Goal: Transaction & Acquisition: Purchase product/service

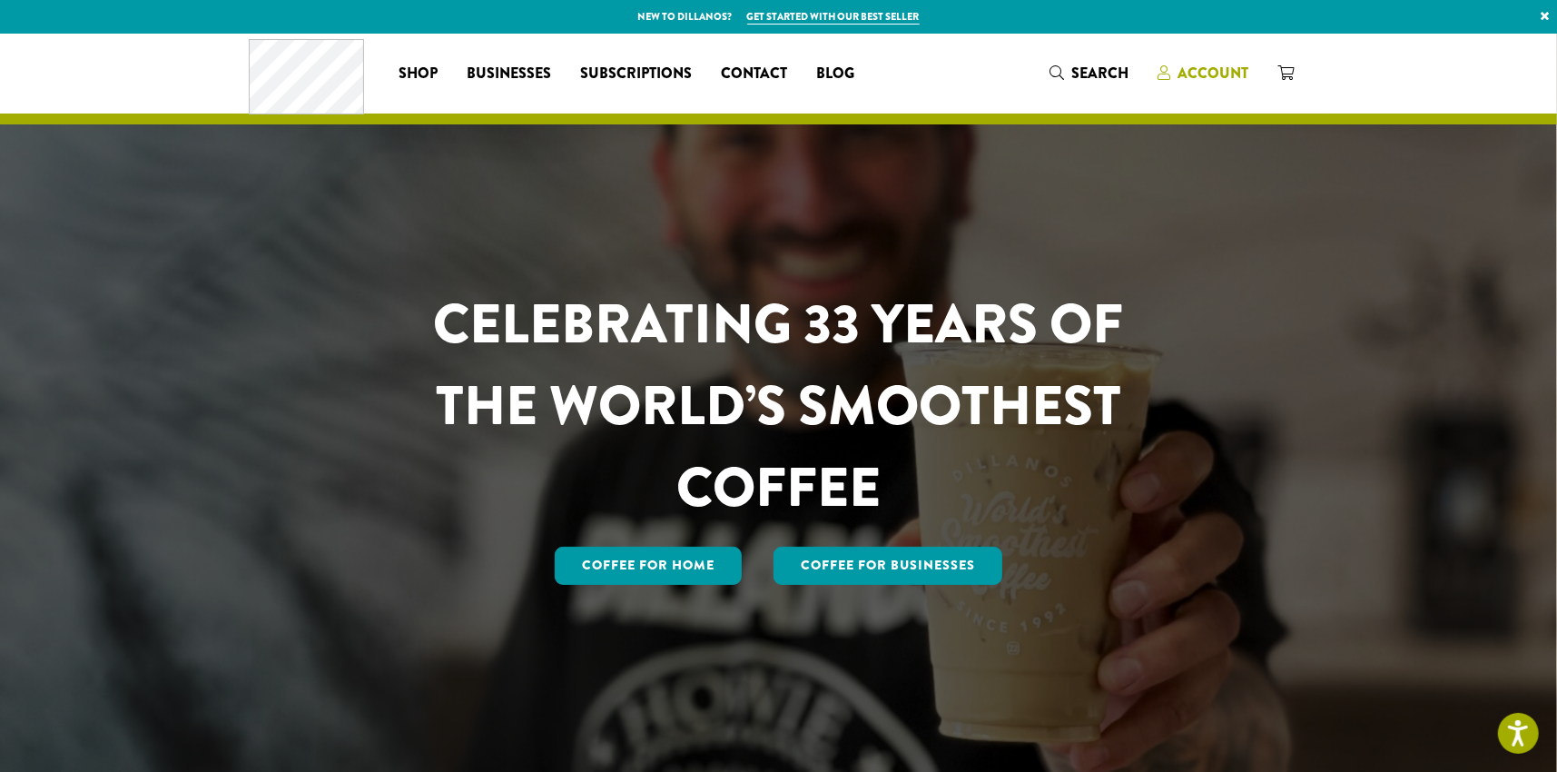
click at [1221, 74] on span "Account" at bounding box center [1213, 73] width 71 height 21
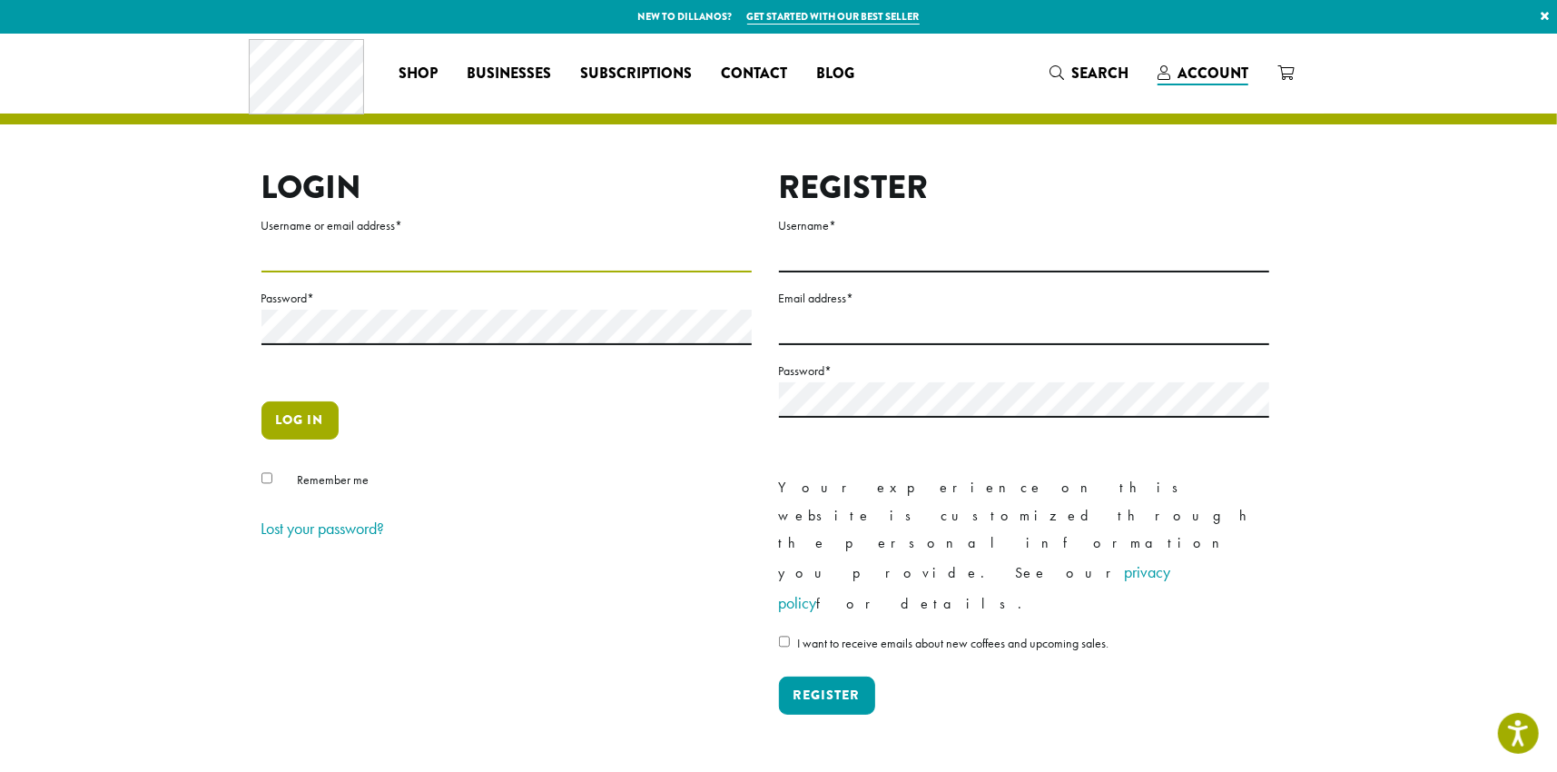
type input "**********"
click at [295, 428] on button "Log in" at bounding box center [300, 420] width 77 height 38
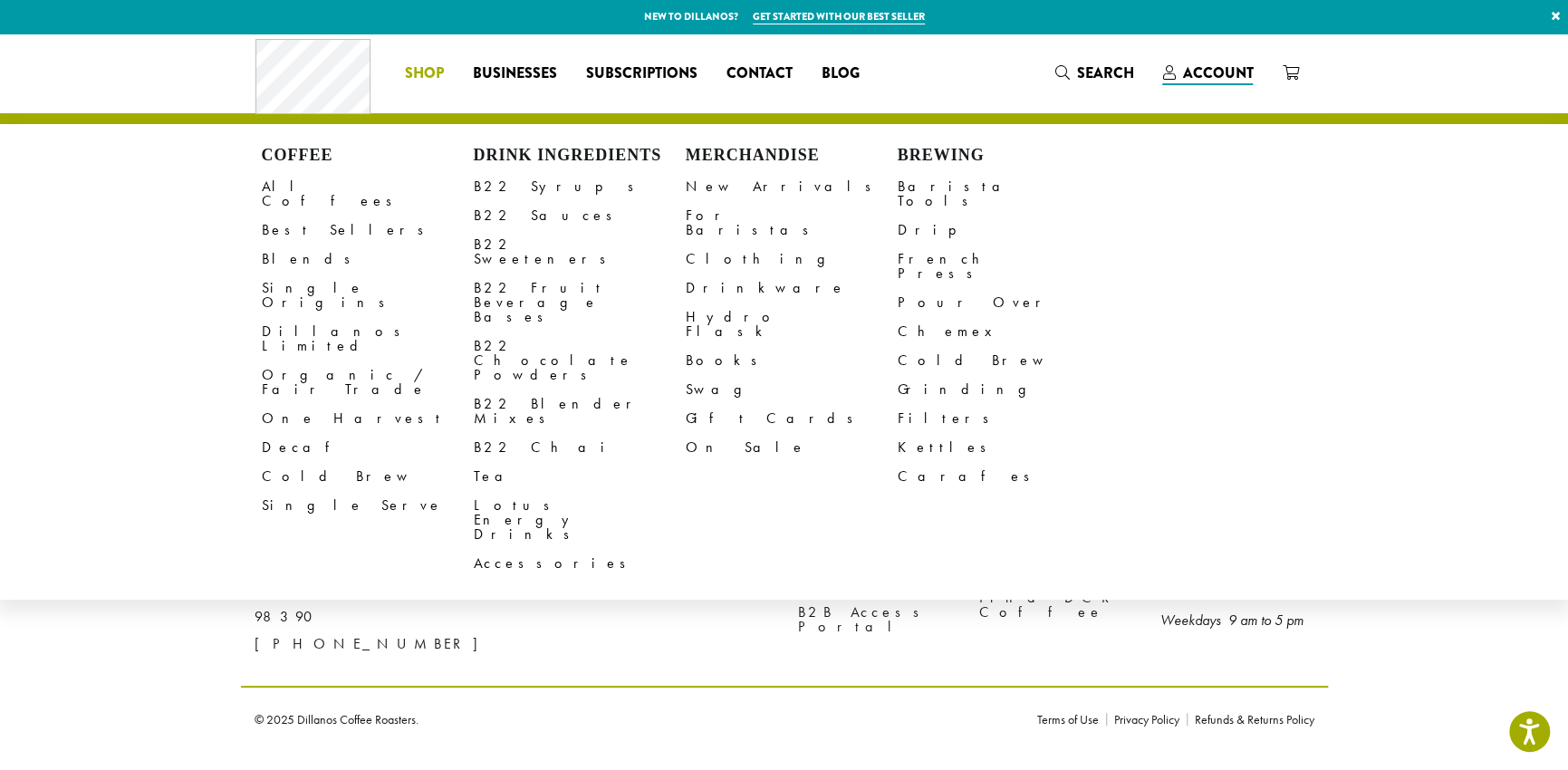
click at [432, 77] on span "Shop" at bounding box center [424, 74] width 39 height 23
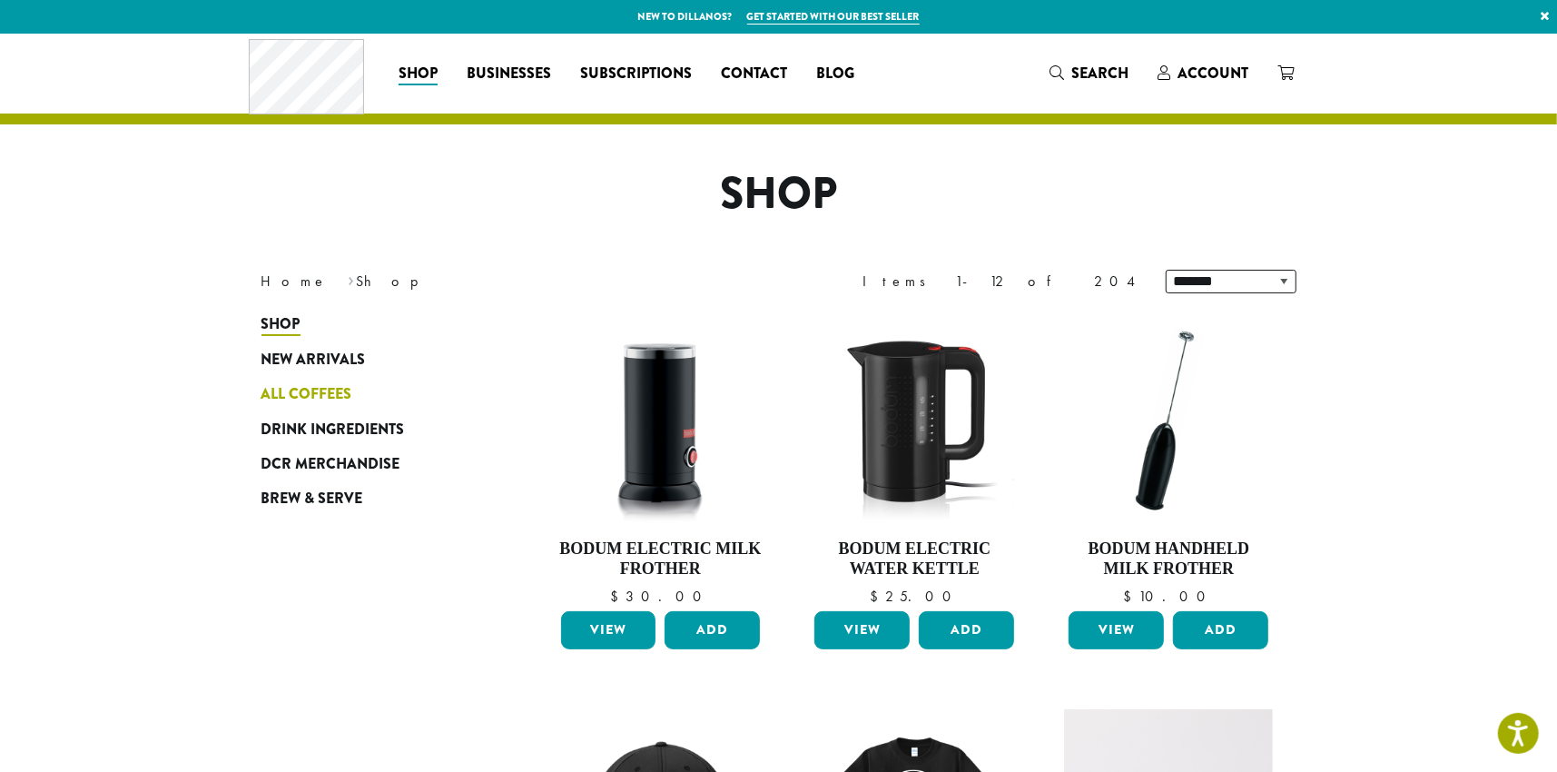
click at [332, 391] on span "All Coffees" at bounding box center [307, 394] width 91 height 23
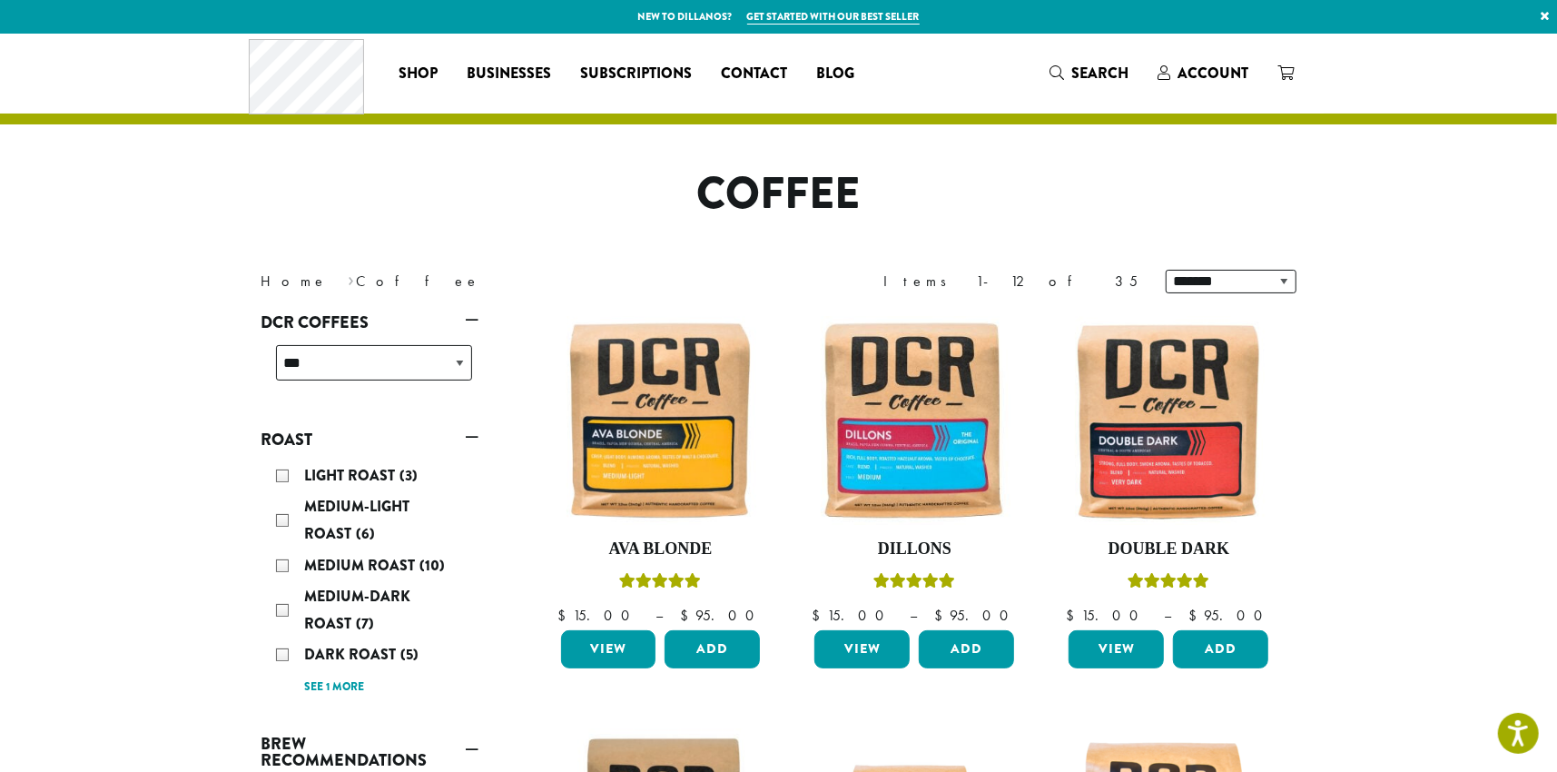
scroll to position [91, 0]
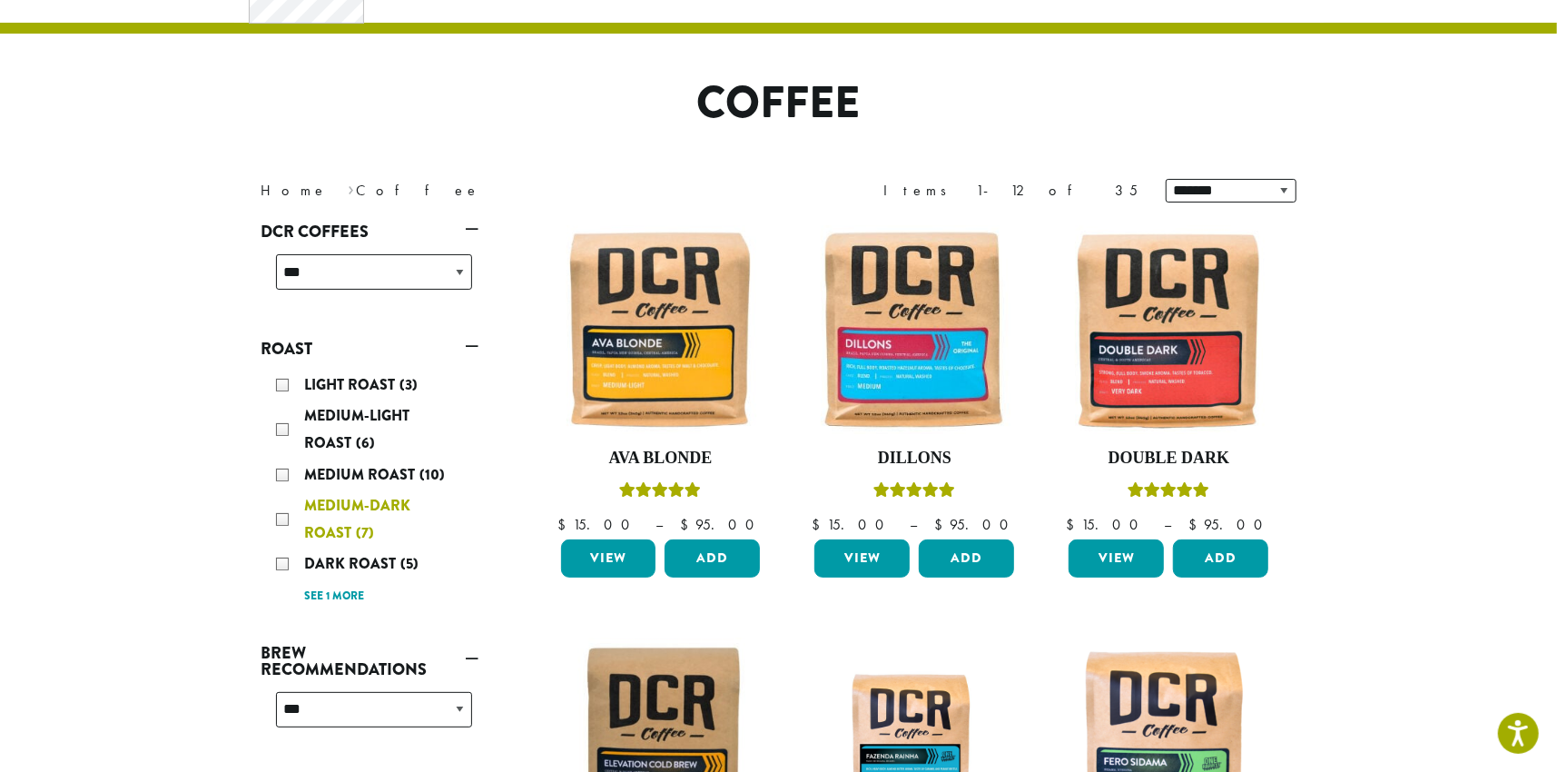
click at [336, 527] on span "Medium-Dark Roast" at bounding box center [358, 519] width 106 height 48
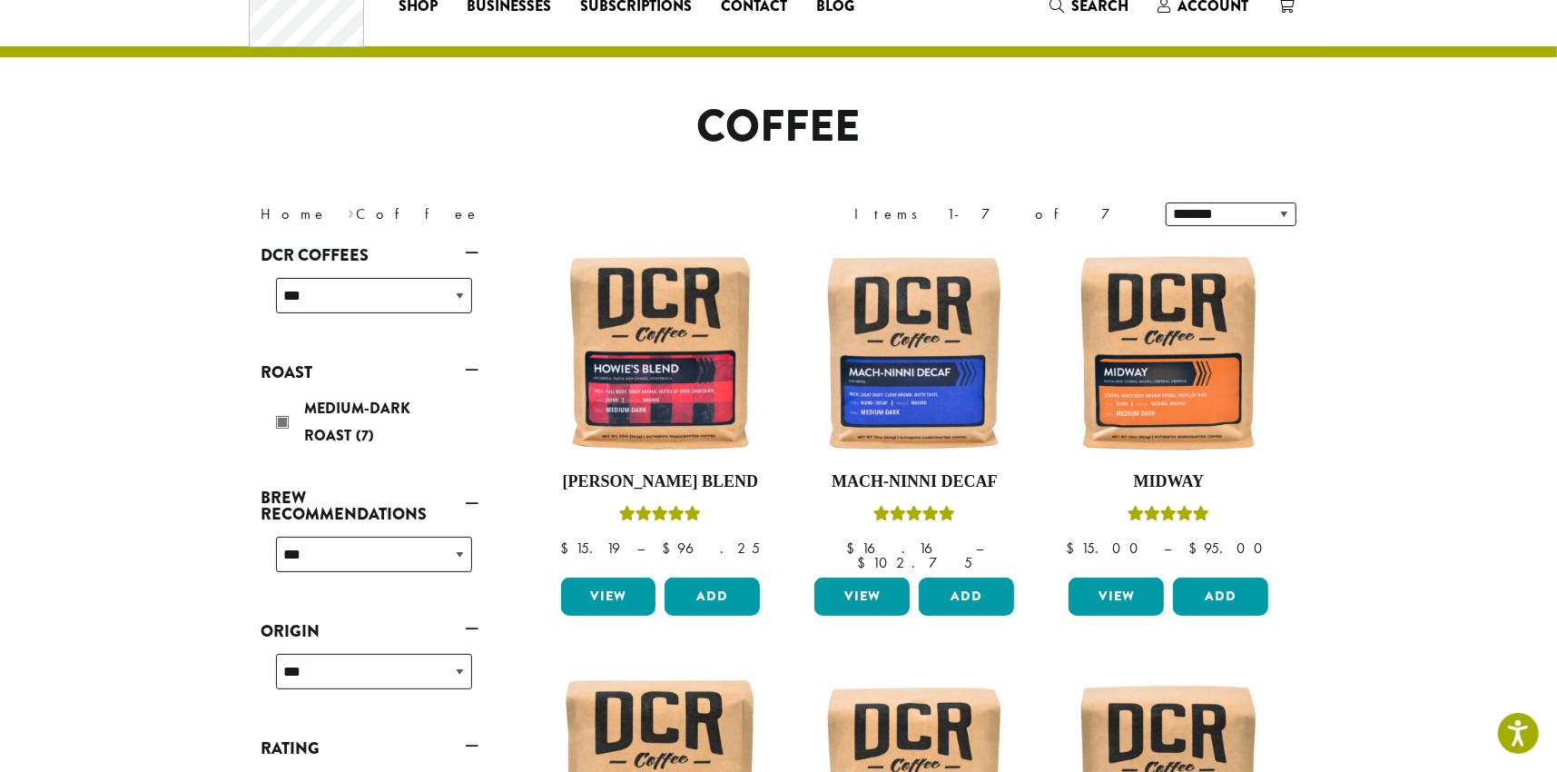
scroll to position [21, 0]
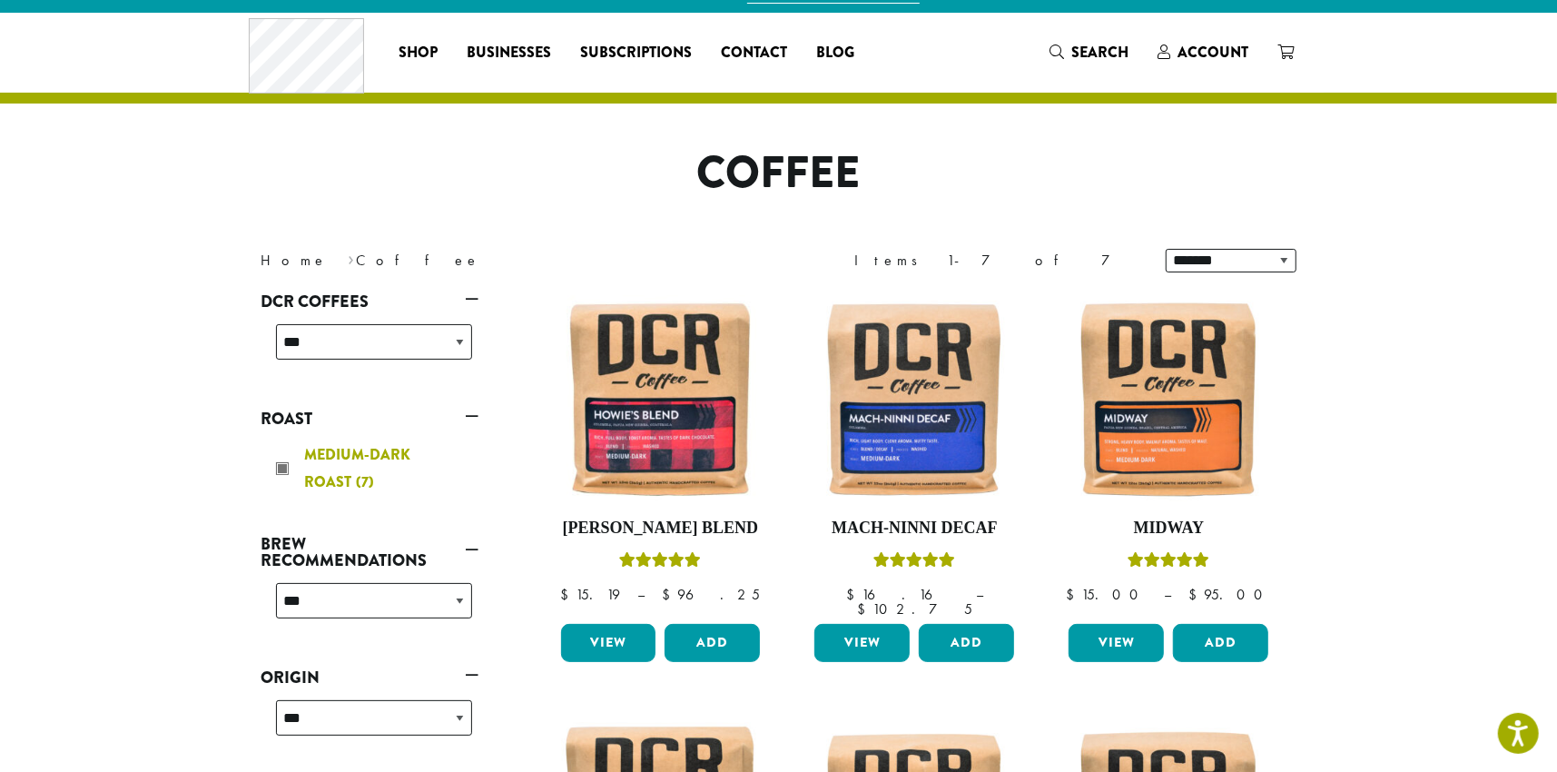
click at [281, 472] on div "Medium-Dark Roast (7)" at bounding box center [374, 468] width 196 height 54
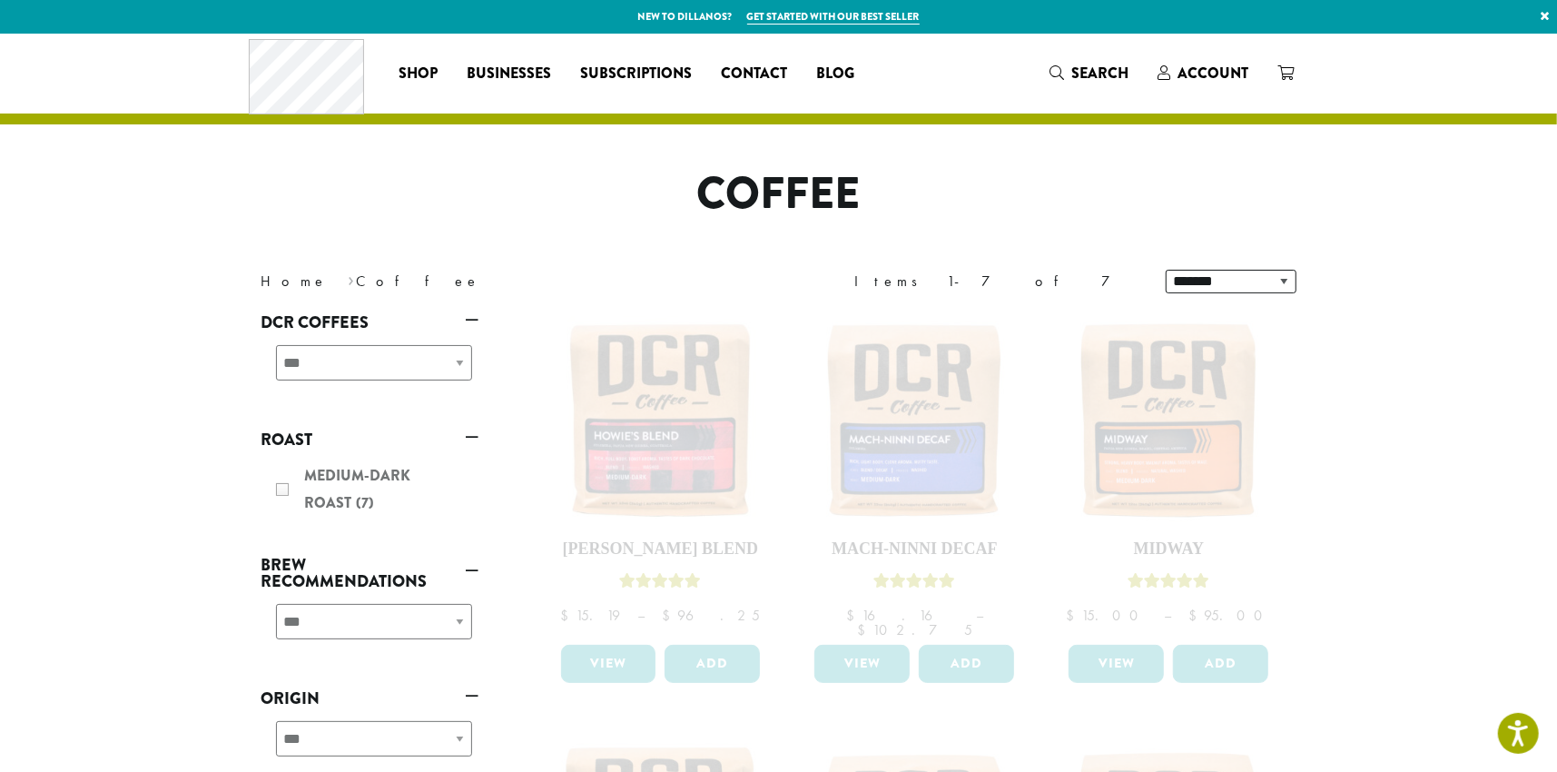
click at [476, 438] on link "Roast" at bounding box center [371, 439] width 218 height 31
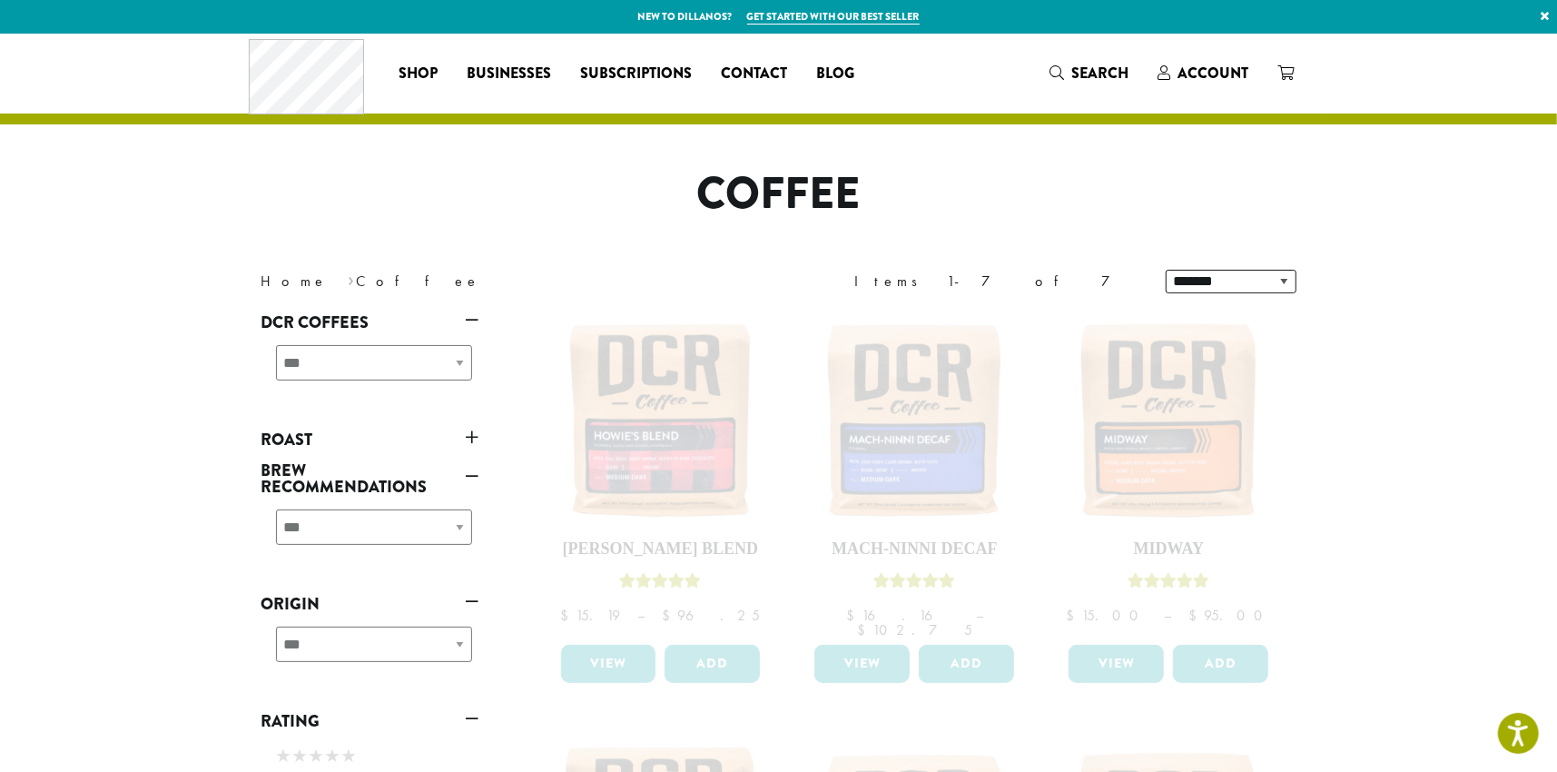
click at [478, 438] on link "Roast" at bounding box center [371, 439] width 218 height 31
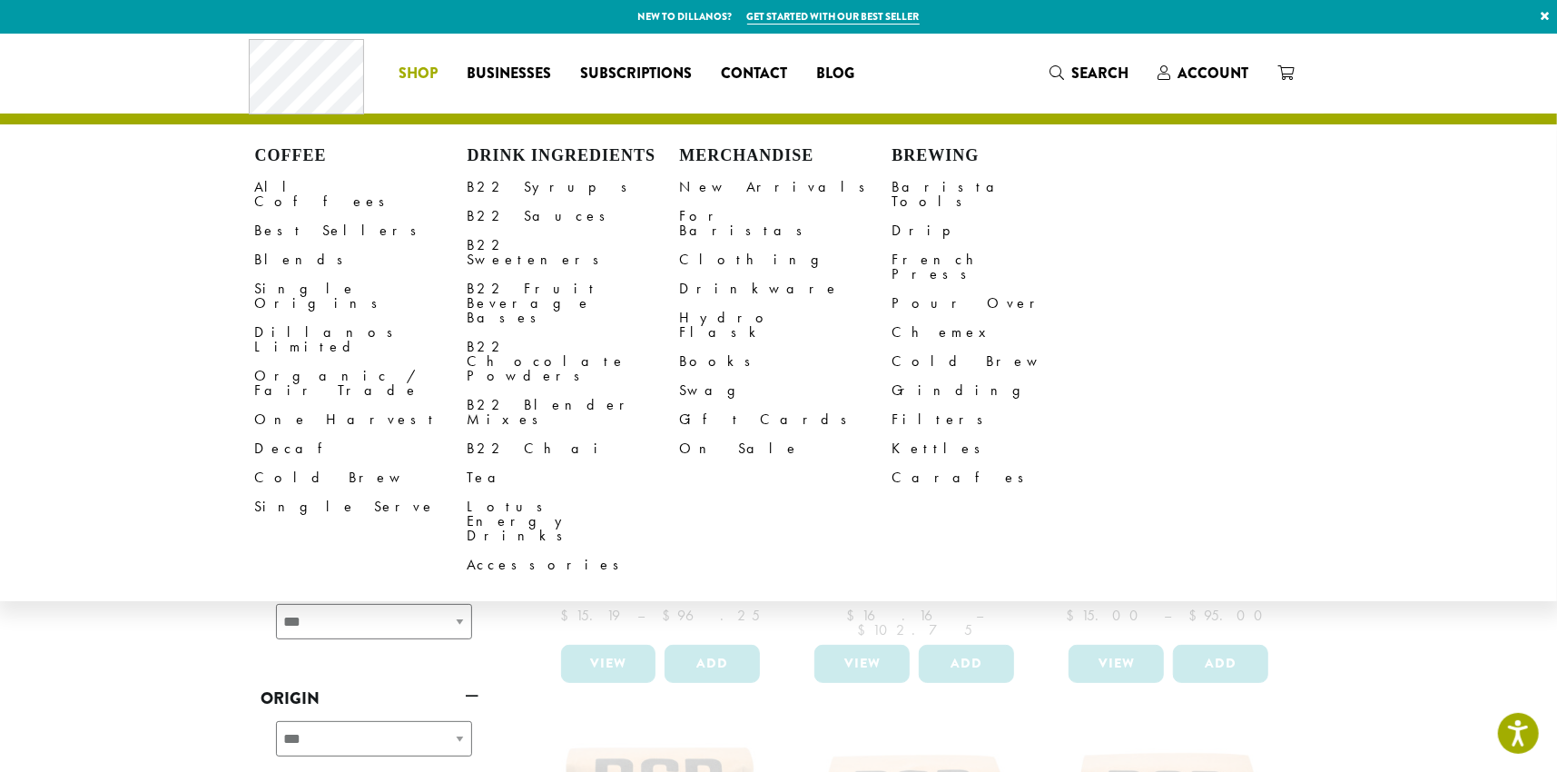
click at [441, 84] on link "Shop" at bounding box center [418, 73] width 68 height 29
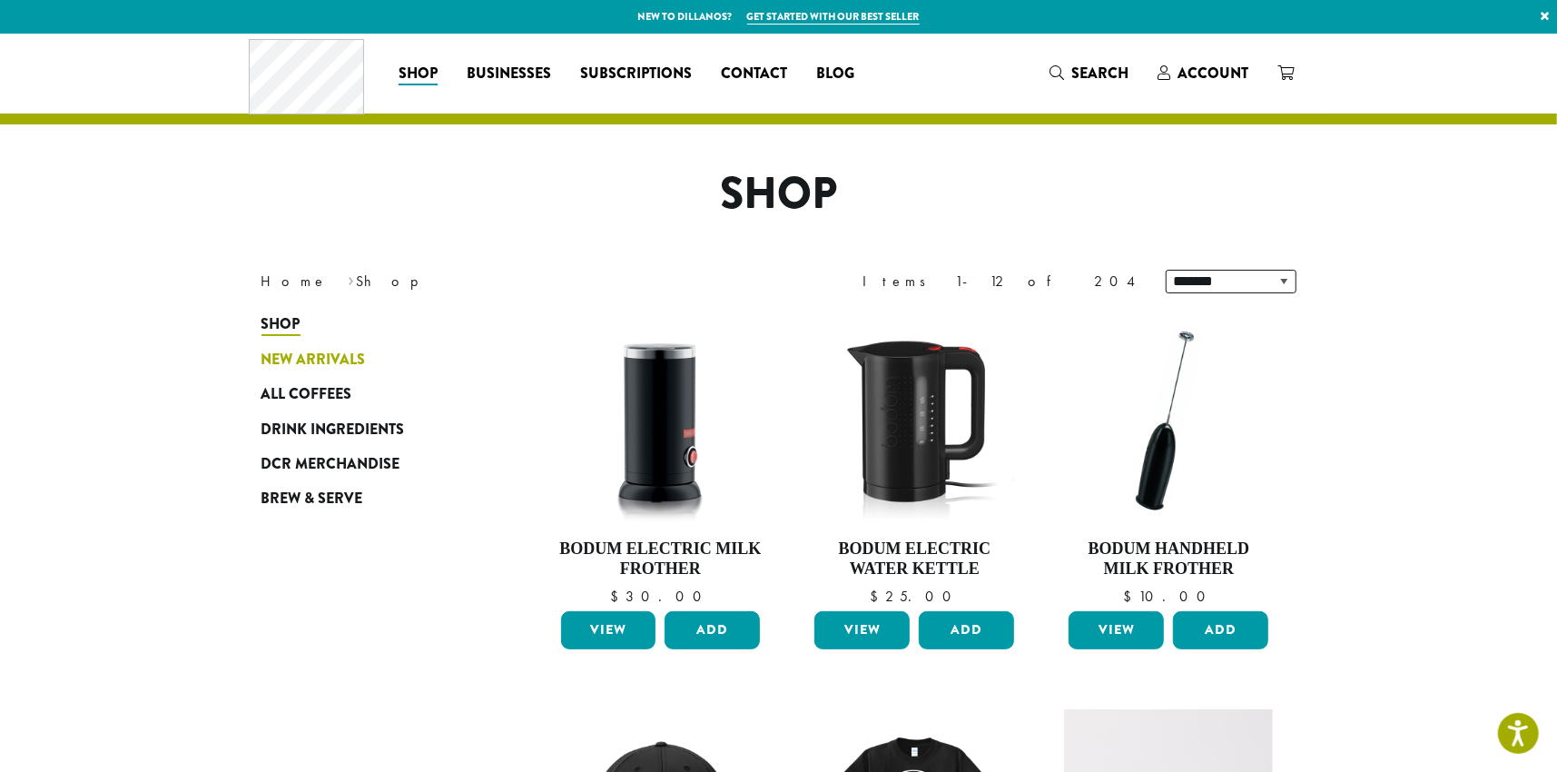
click at [306, 357] on span "New Arrivals" at bounding box center [314, 360] width 104 height 23
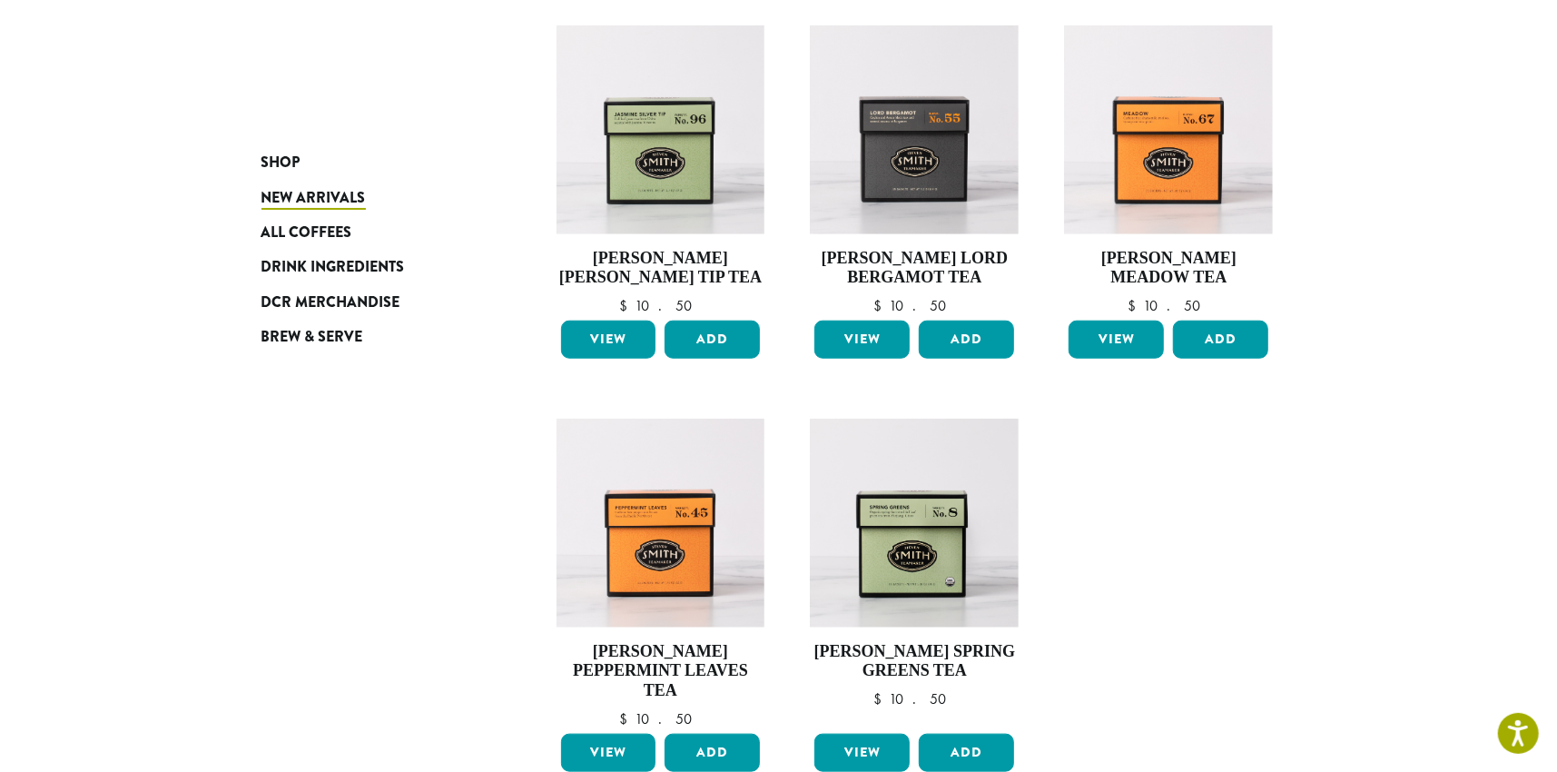
scroll to position [1090, 0]
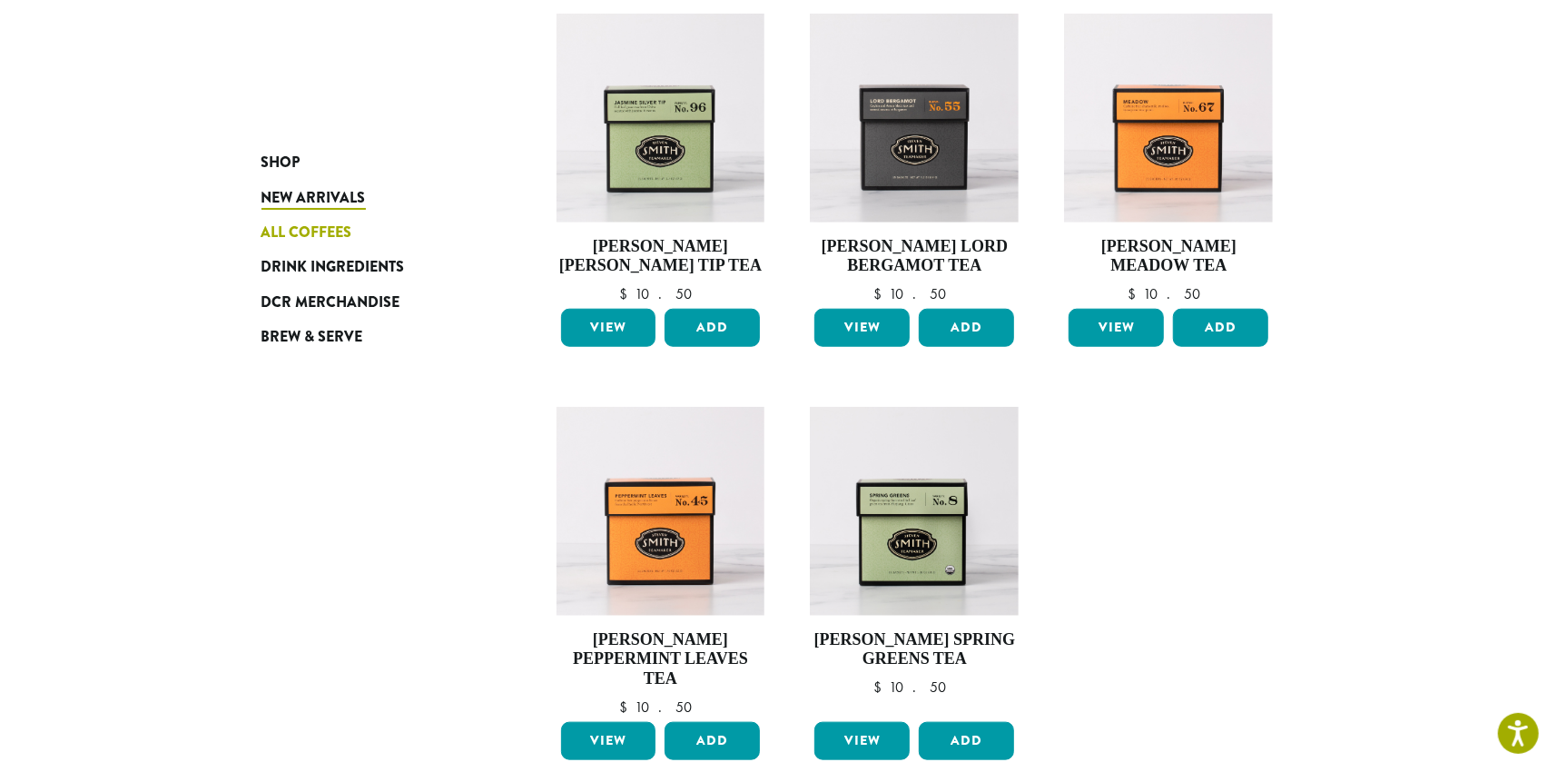
click at [323, 230] on span "All Coffees" at bounding box center [307, 233] width 91 height 23
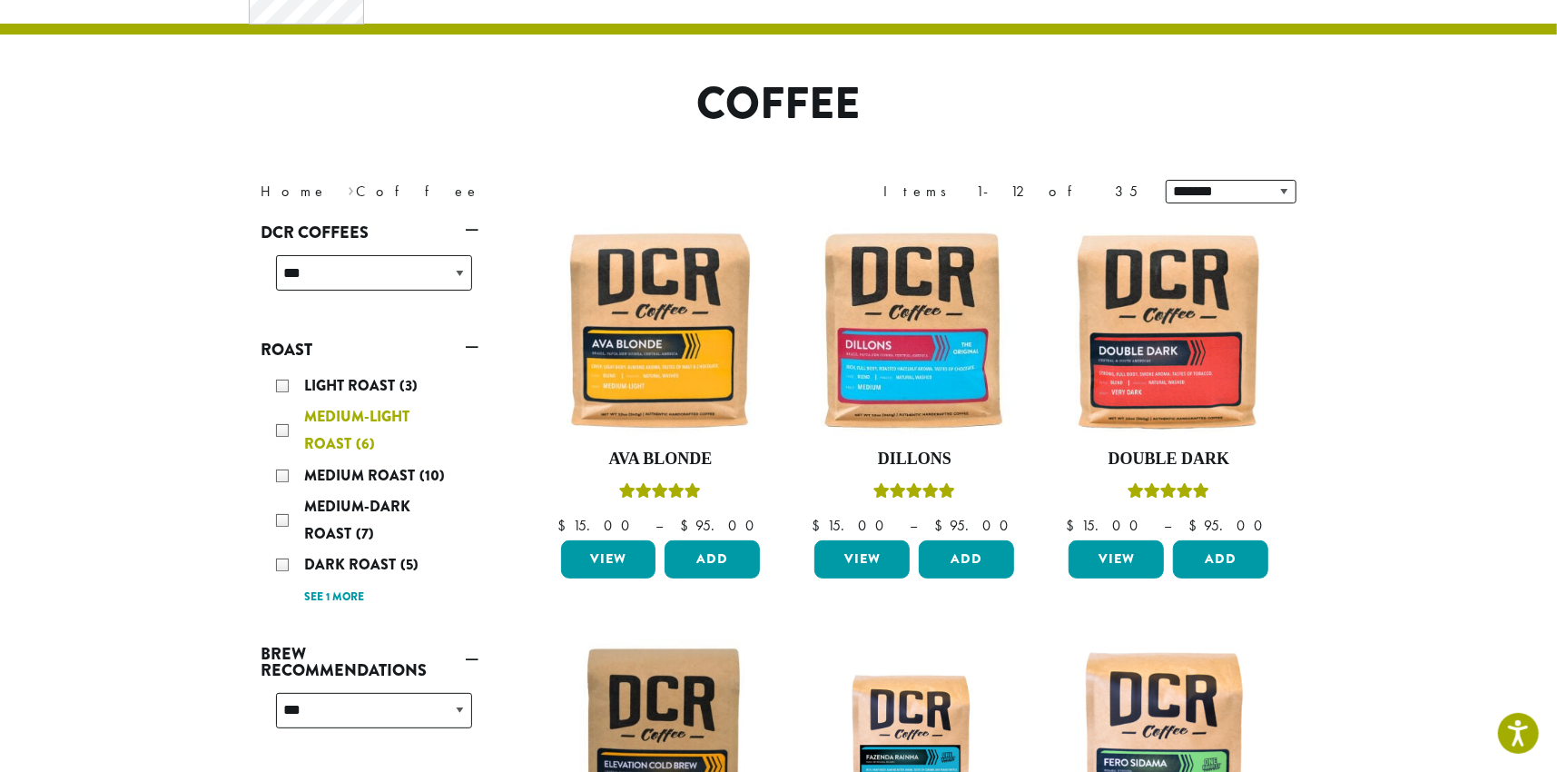
scroll to position [91, 0]
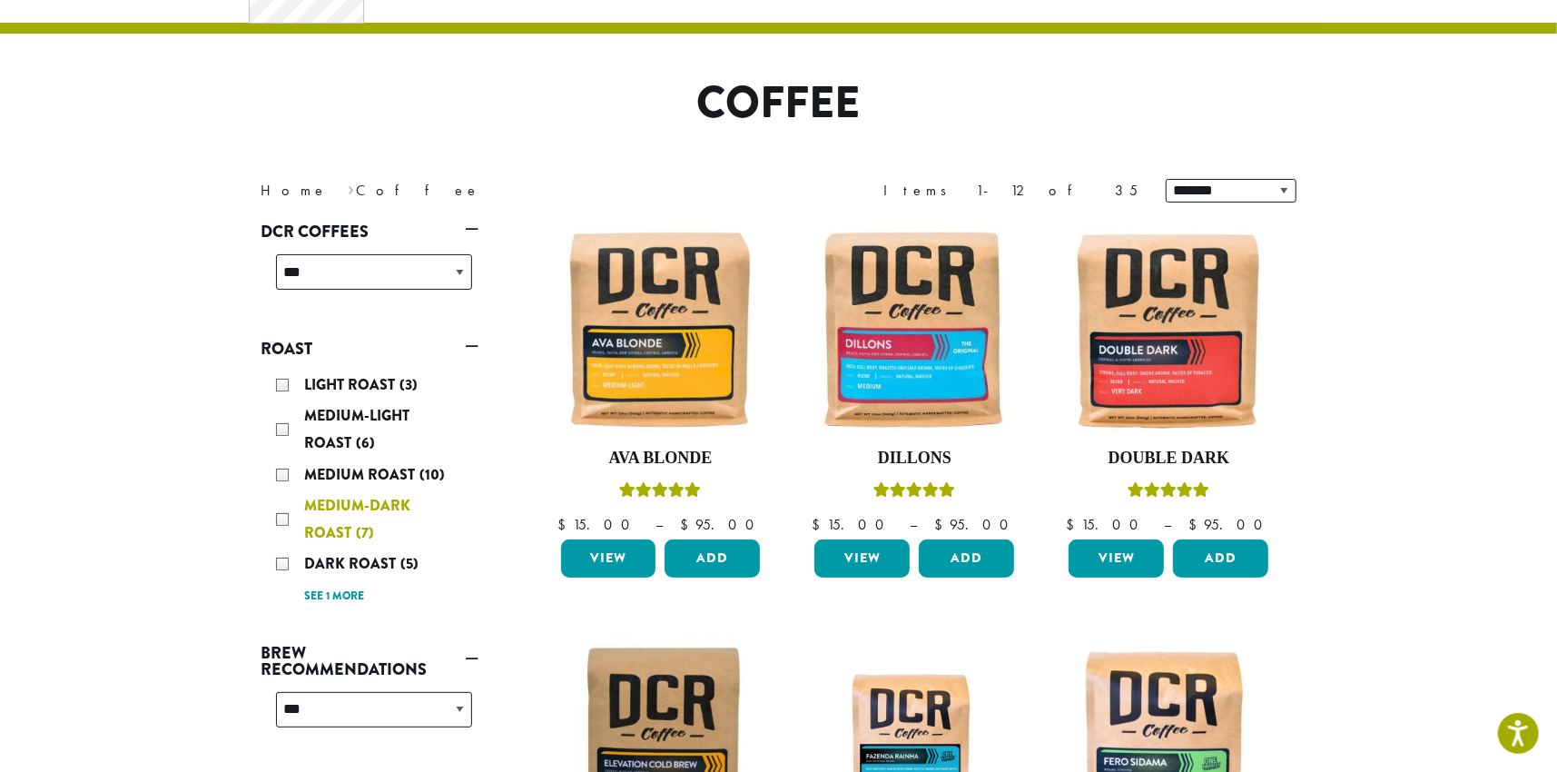
click at [283, 513] on div "Medium-Dark Roast (7)" at bounding box center [374, 519] width 196 height 54
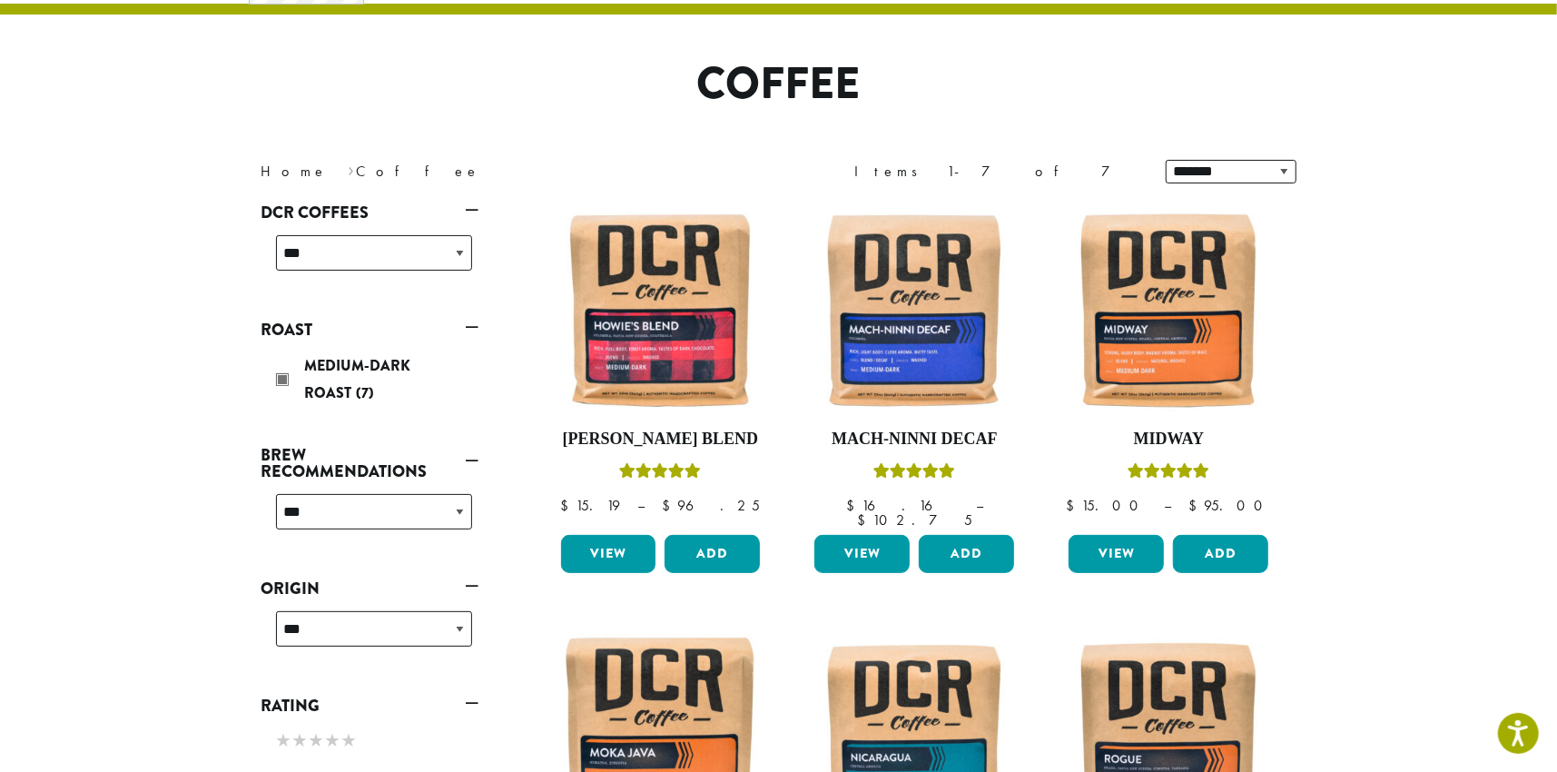
scroll to position [112, 0]
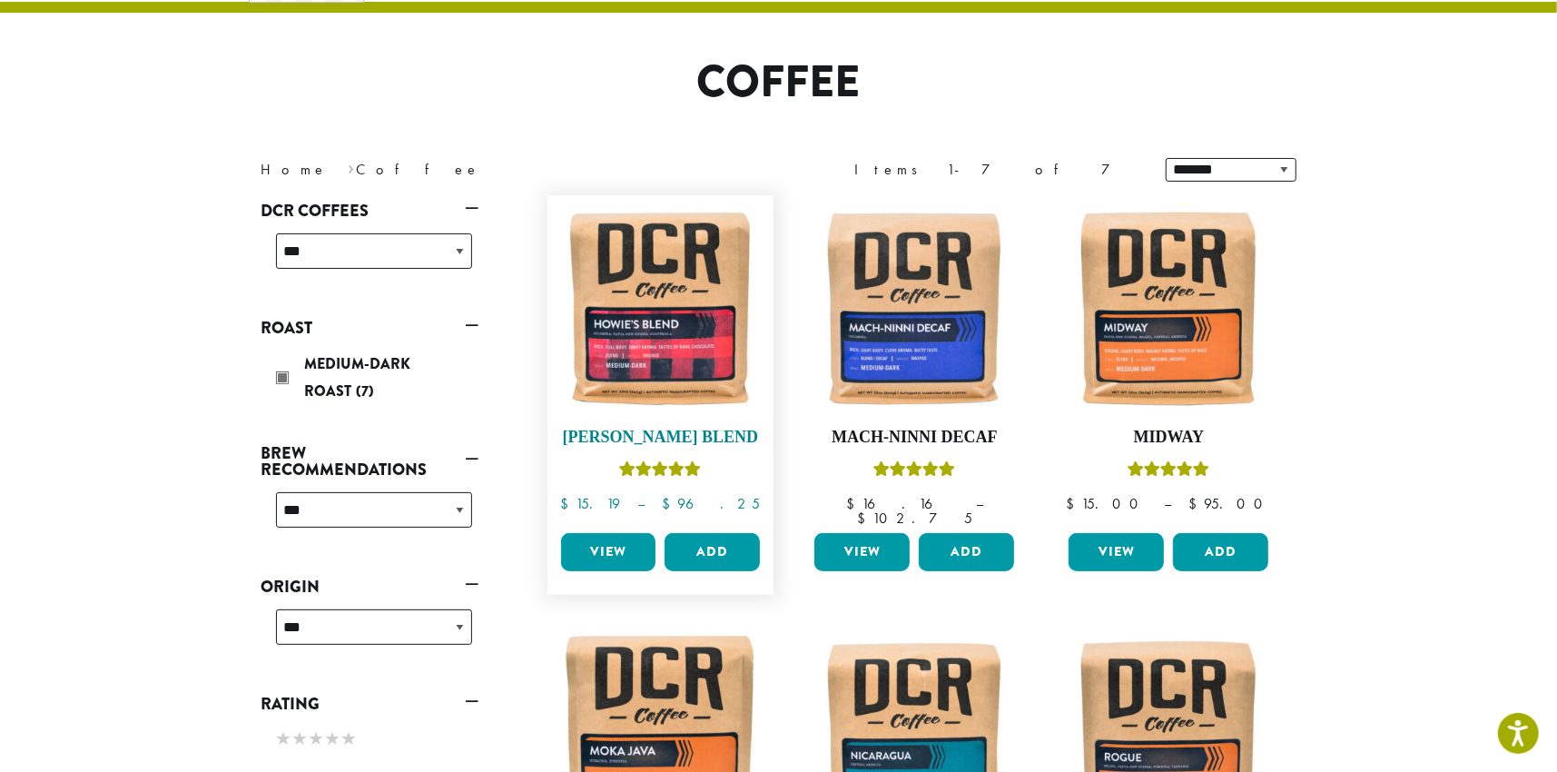
click at [642, 370] on img at bounding box center [660, 308] width 209 height 209
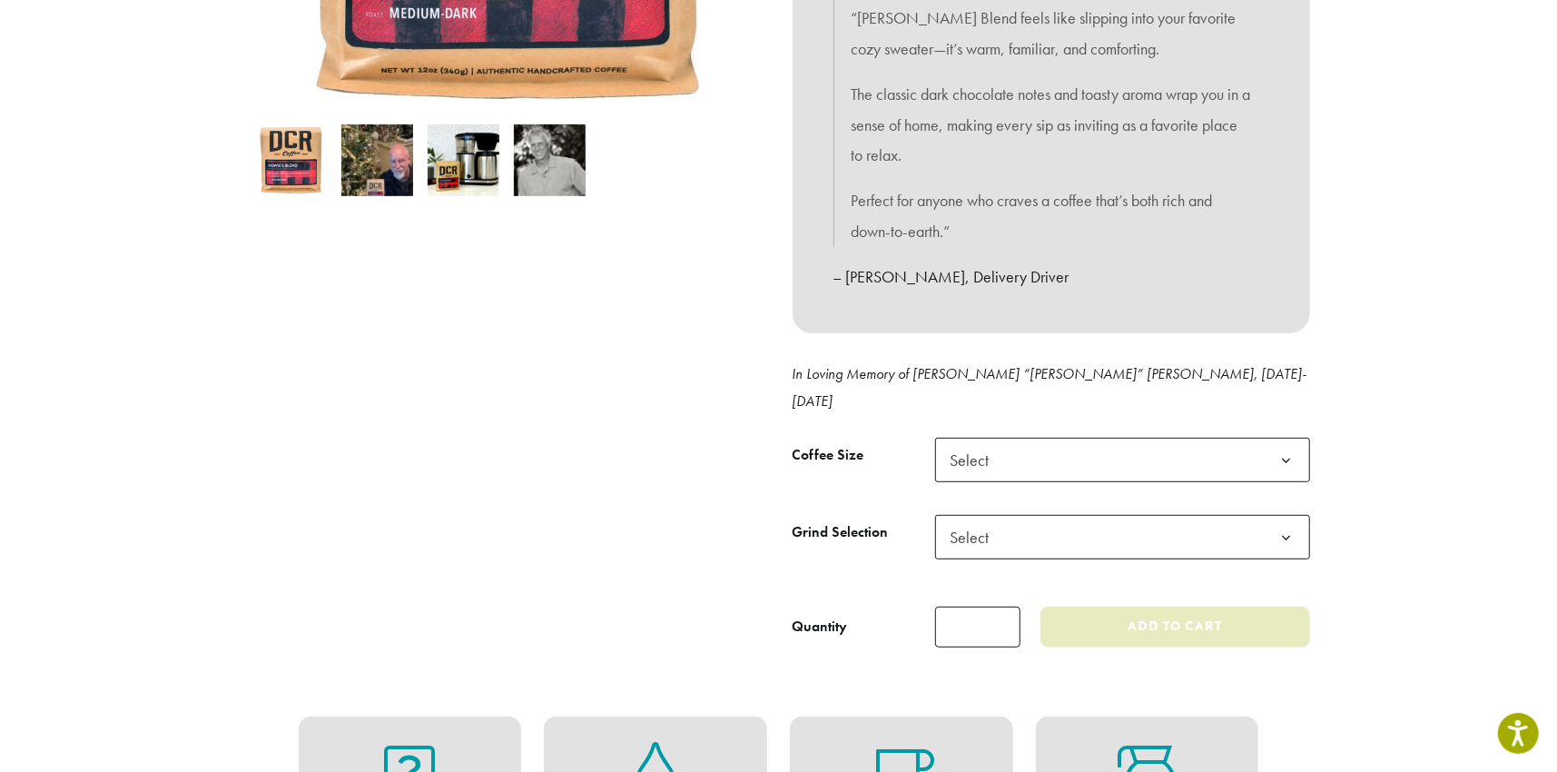
scroll to position [545, 0]
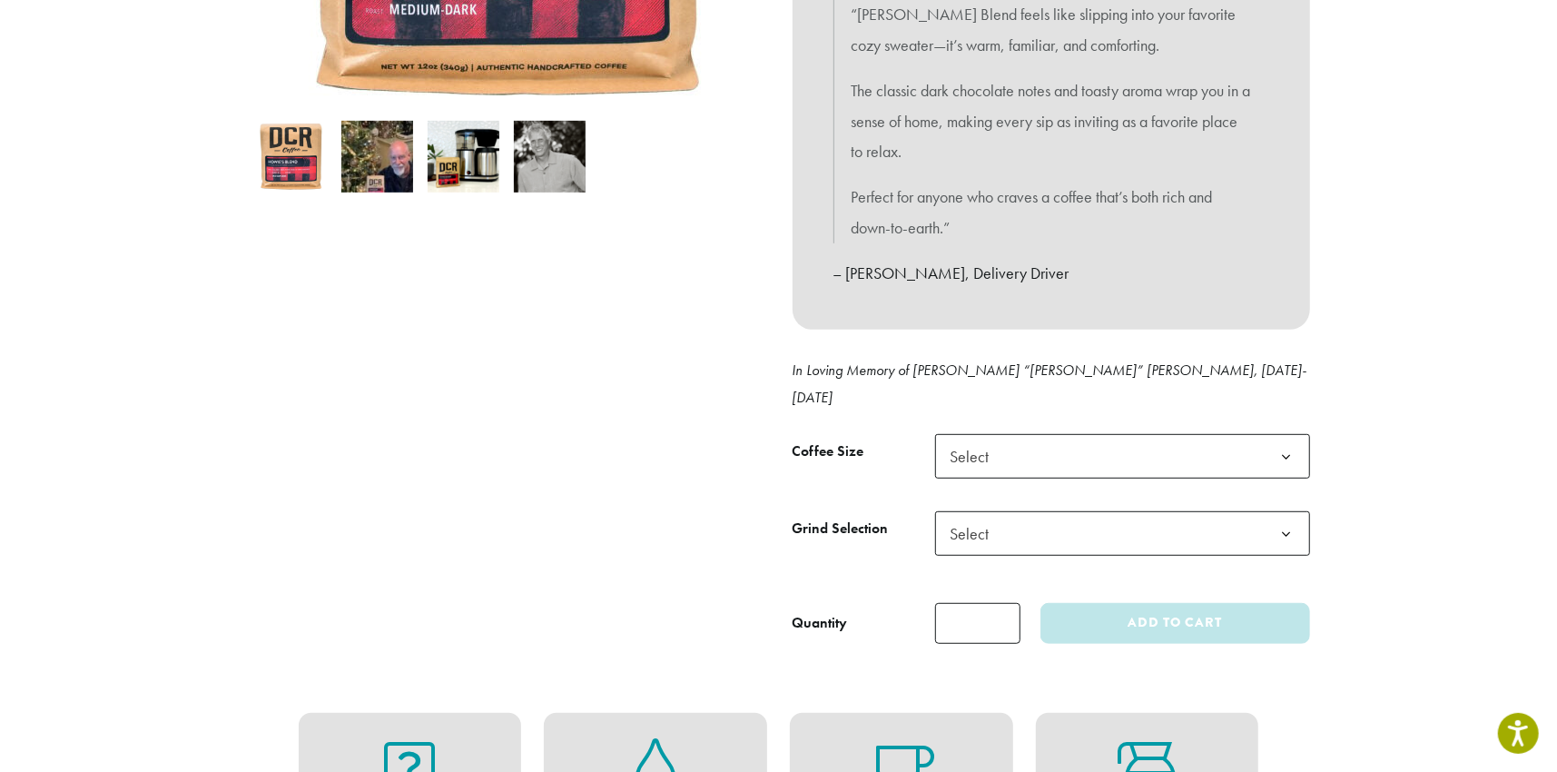
click at [1016, 435] on span "Select" at bounding box center [1122, 456] width 375 height 44
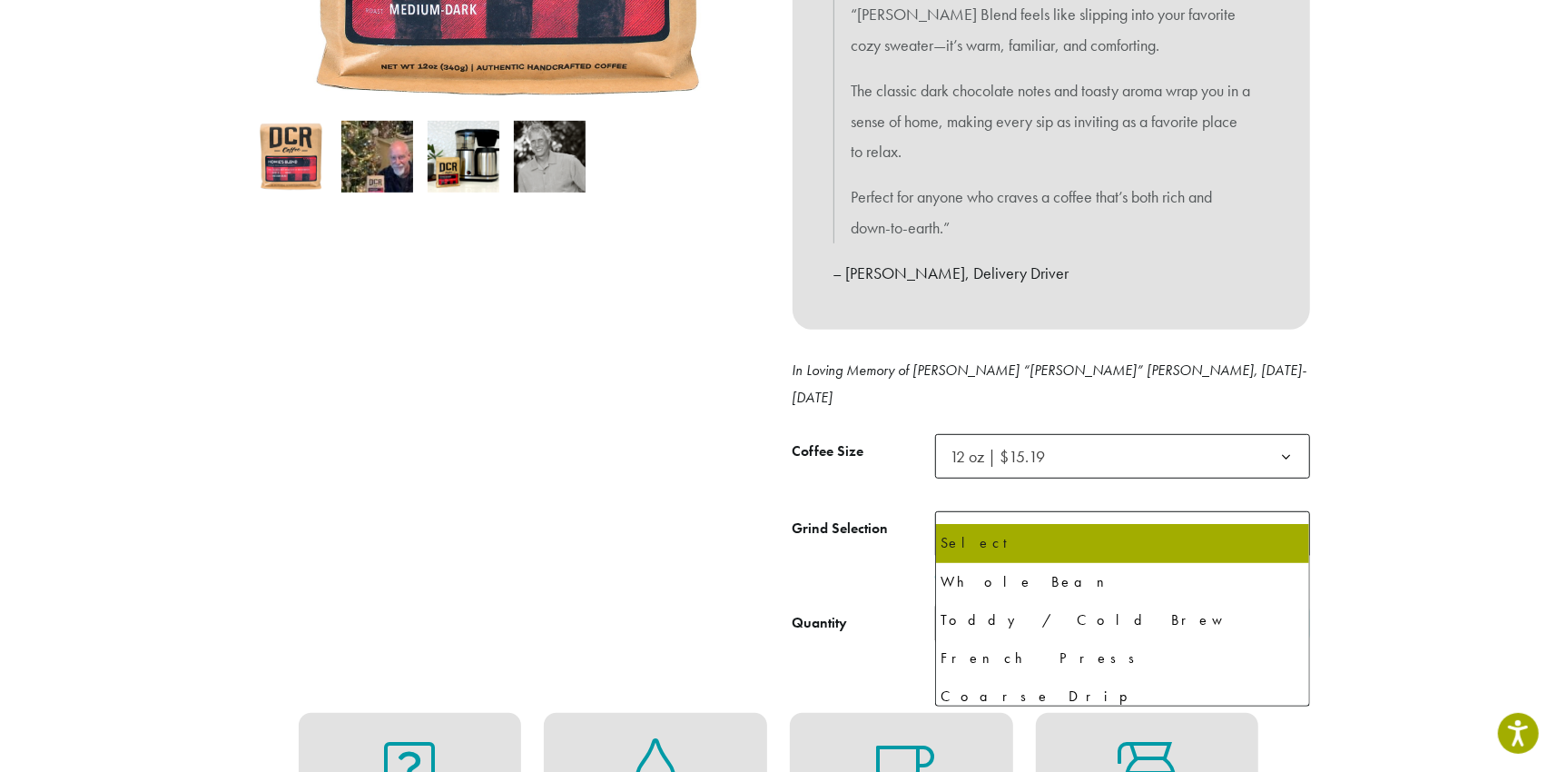
click at [1006, 516] on span "Select" at bounding box center [975, 533] width 64 height 35
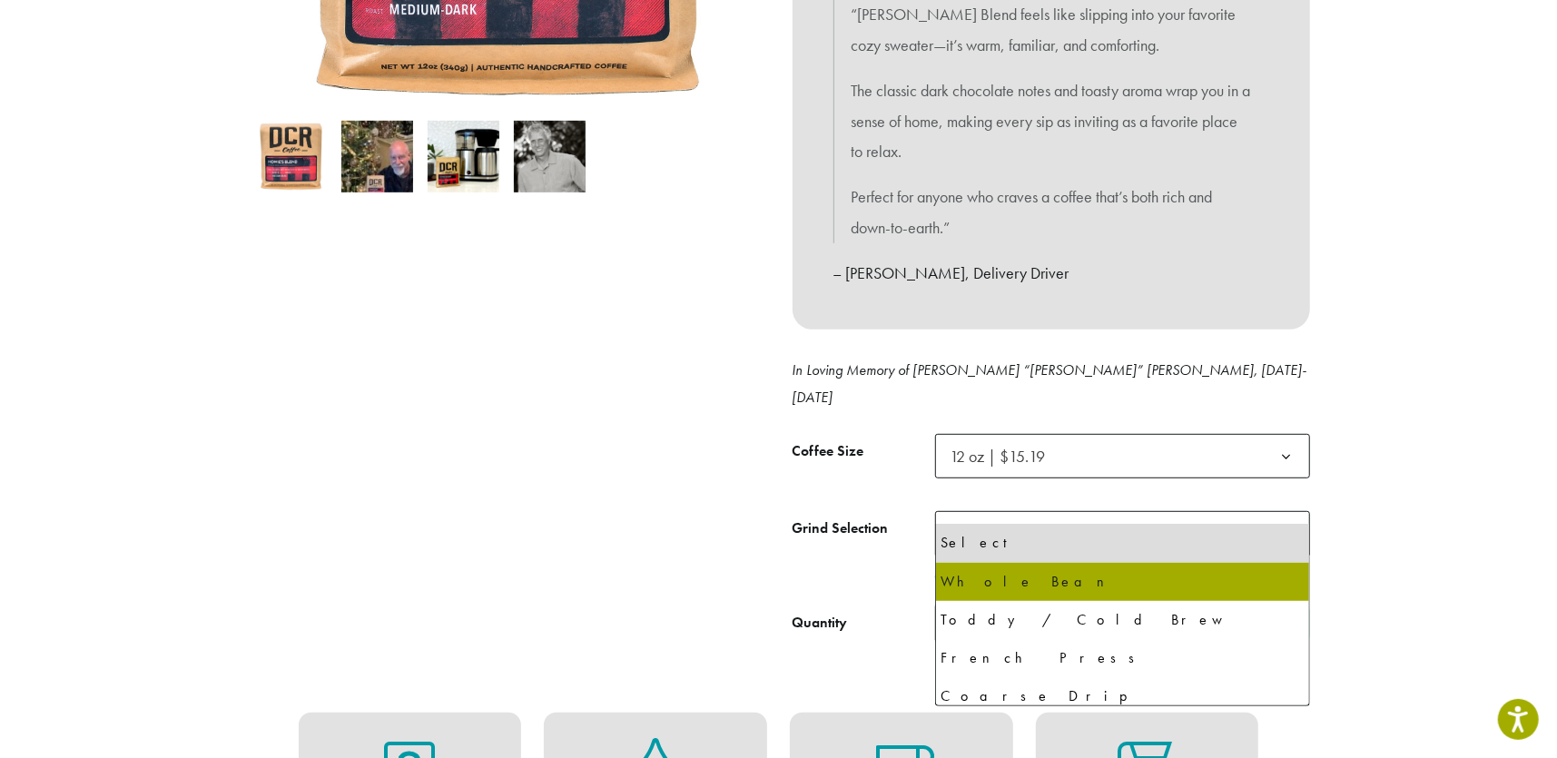
select select "*********"
select select "**********"
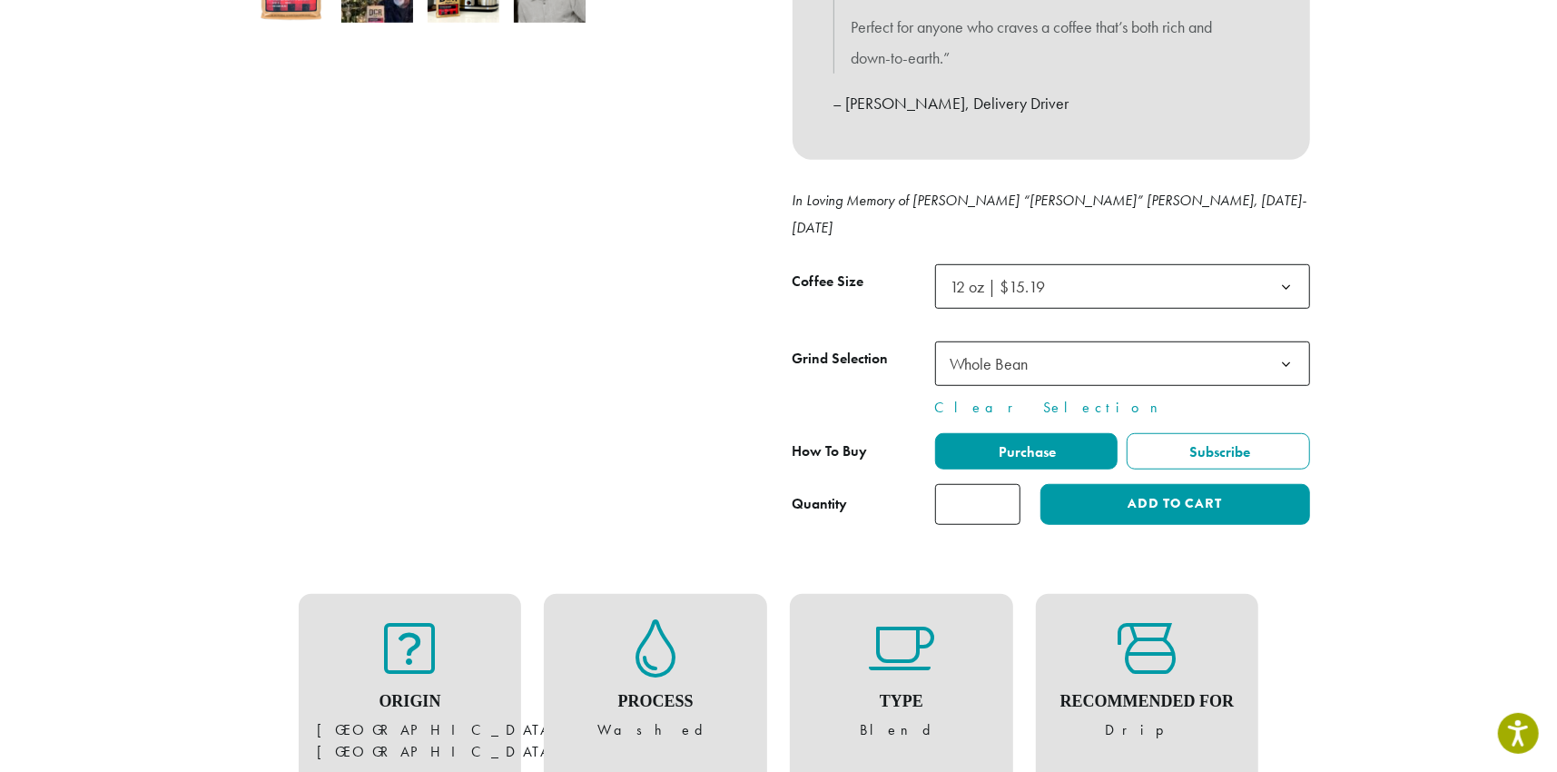
scroll to position [726, 0]
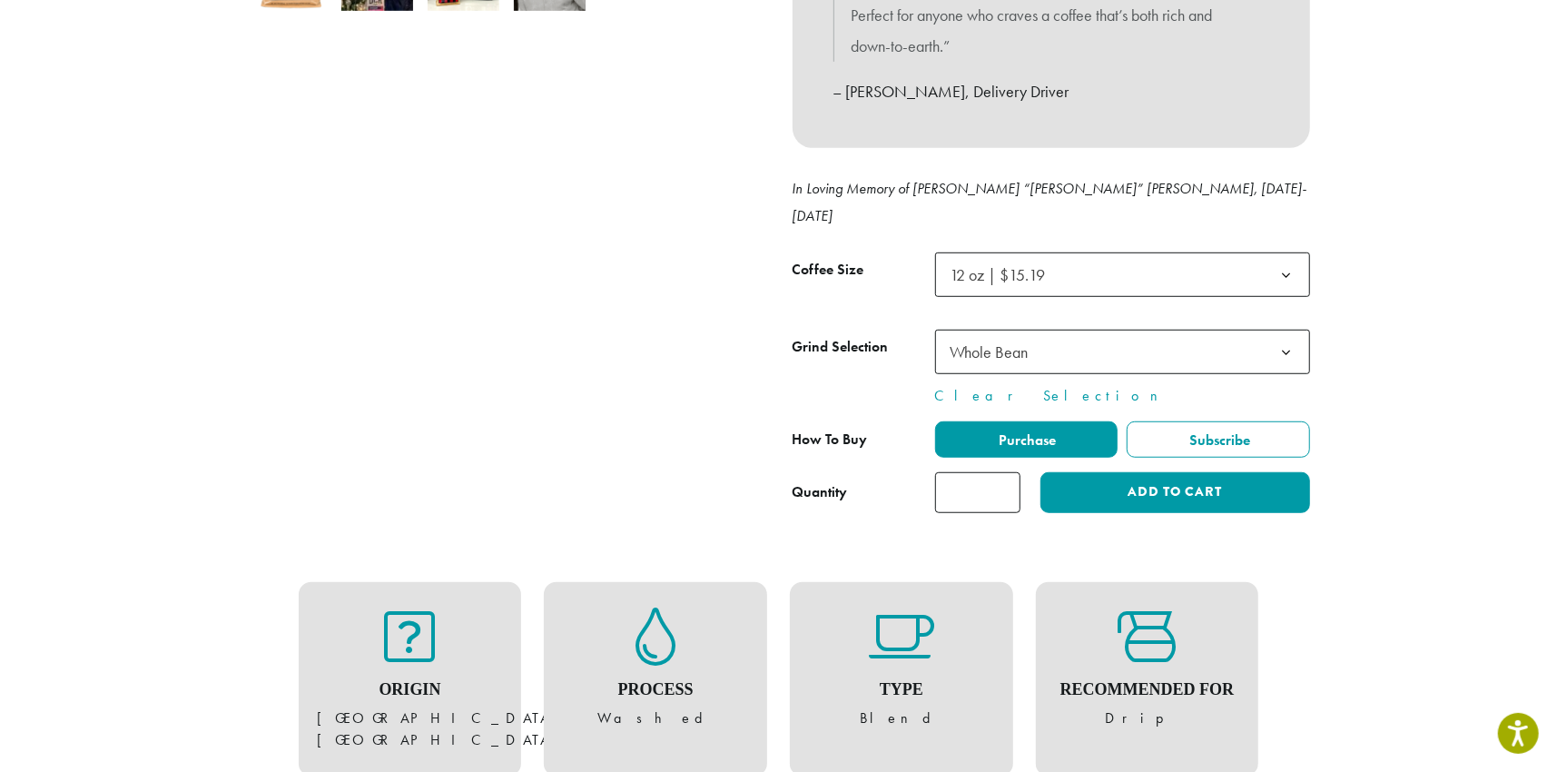
drag, startPoint x: 986, startPoint y: 465, endPoint x: 997, endPoint y: 468, distance: 11.2
click at [986, 472] on input "*" at bounding box center [977, 492] width 85 height 41
click at [1005, 472] on input "*" at bounding box center [977, 492] width 85 height 41
type input "*"
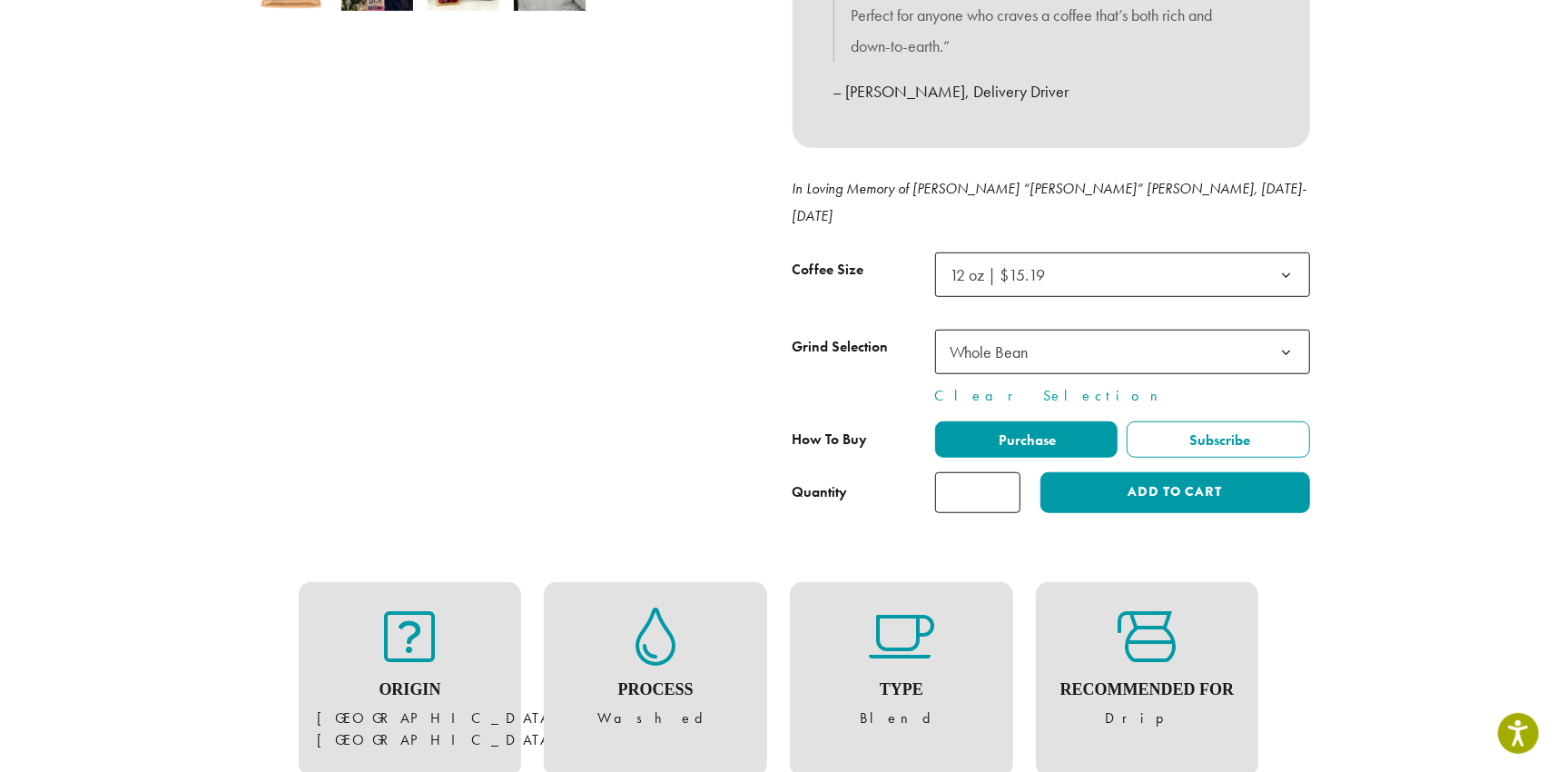
click at [1005, 472] on input "*" at bounding box center [977, 492] width 85 height 41
click at [1179, 472] on button "Add to cart" at bounding box center [1175, 492] width 269 height 41
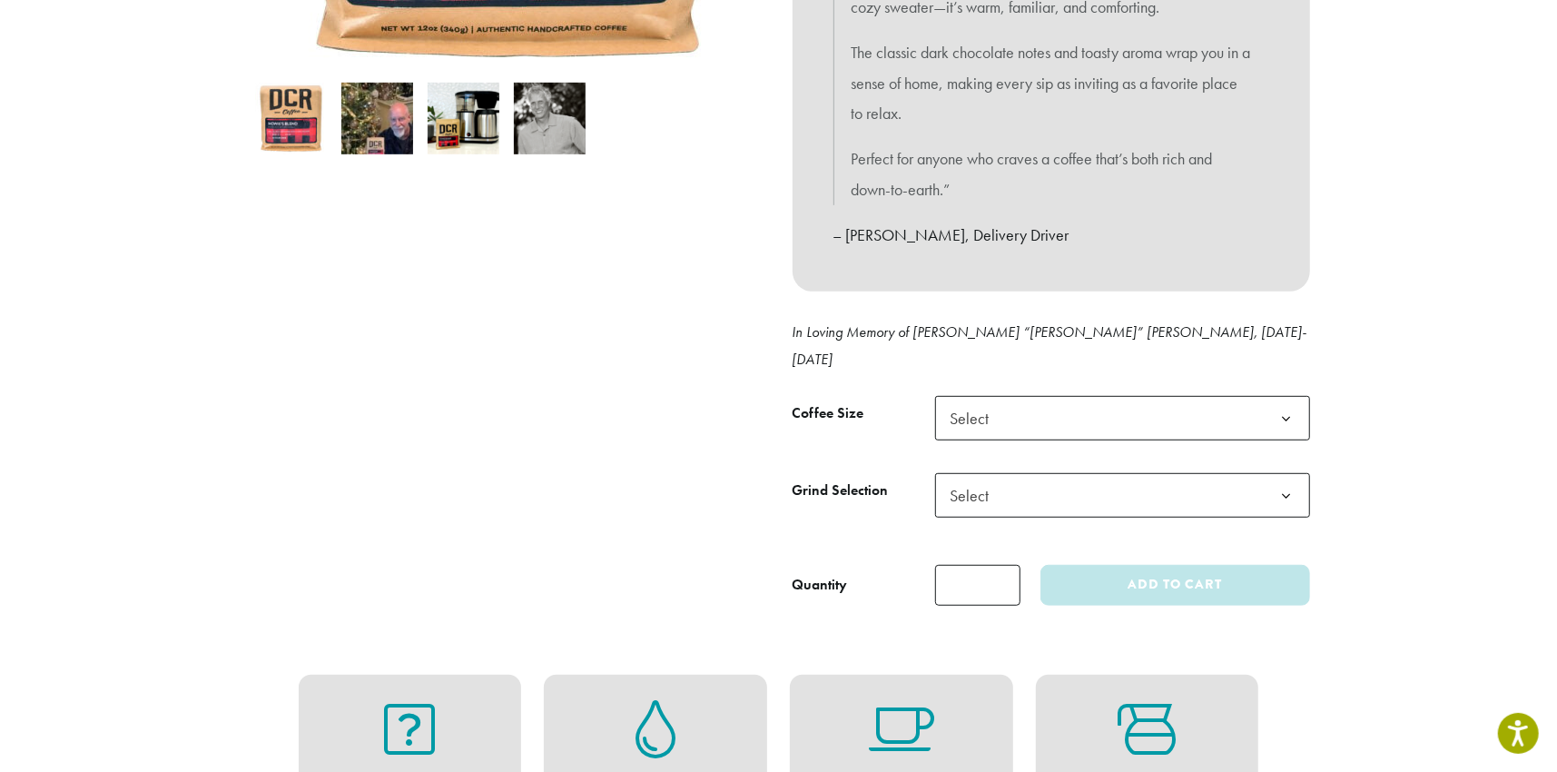
scroll to position [726, 0]
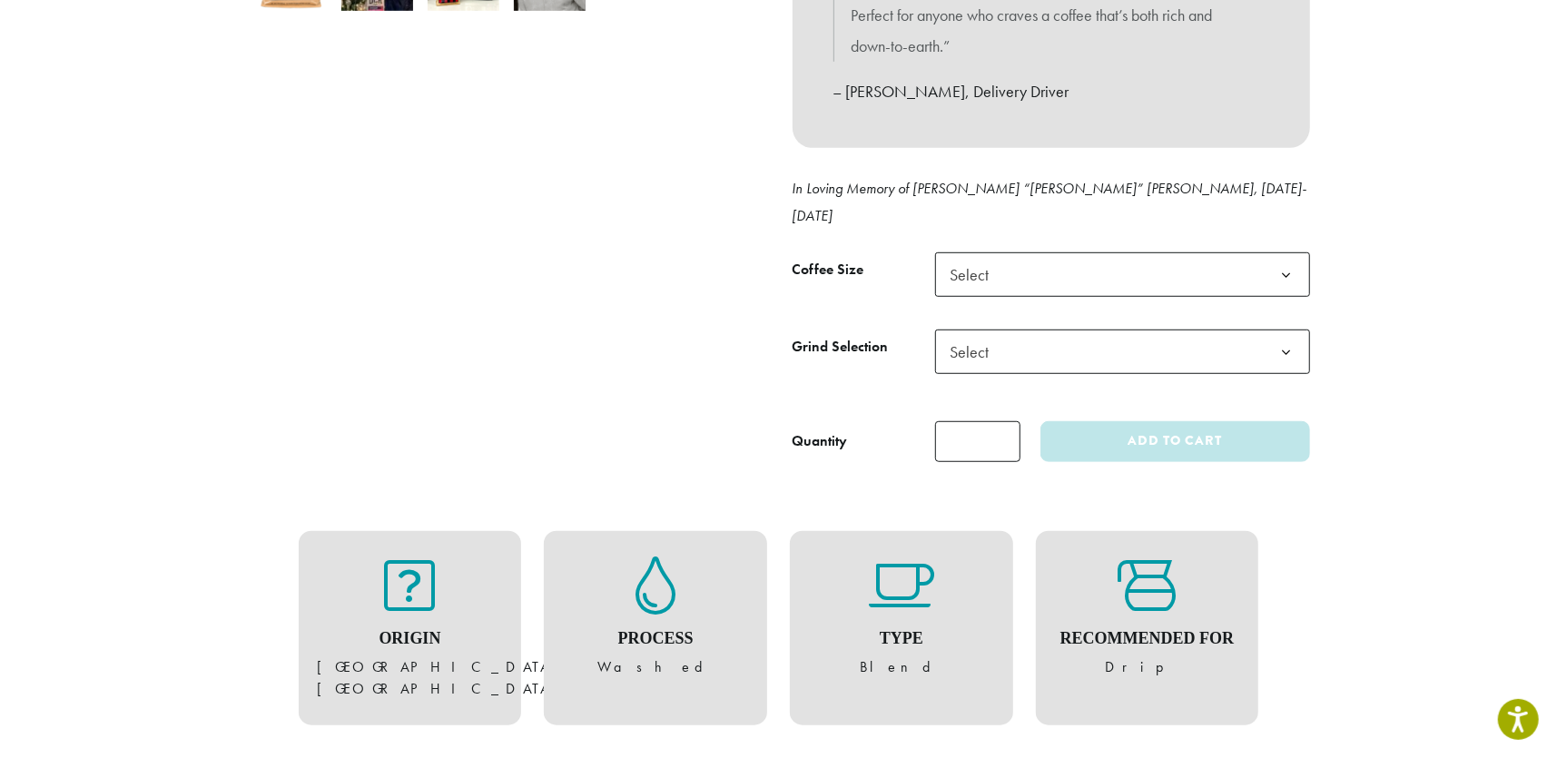
click at [983, 257] on span "Select" at bounding box center [975, 274] width 64 height 35
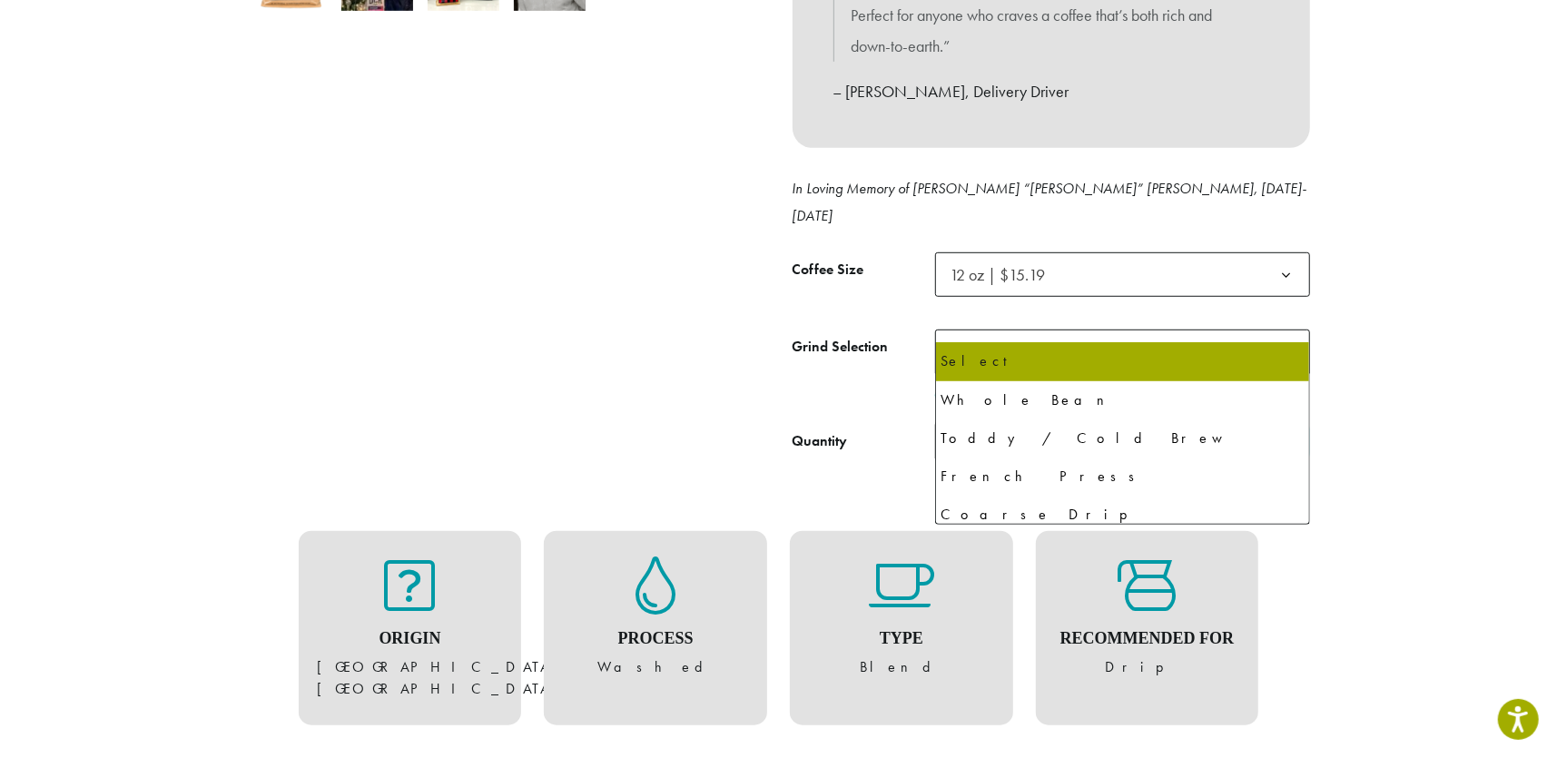
click at [983, 334] on span "Select" at bounding box center [975, 351] width 64 height 35
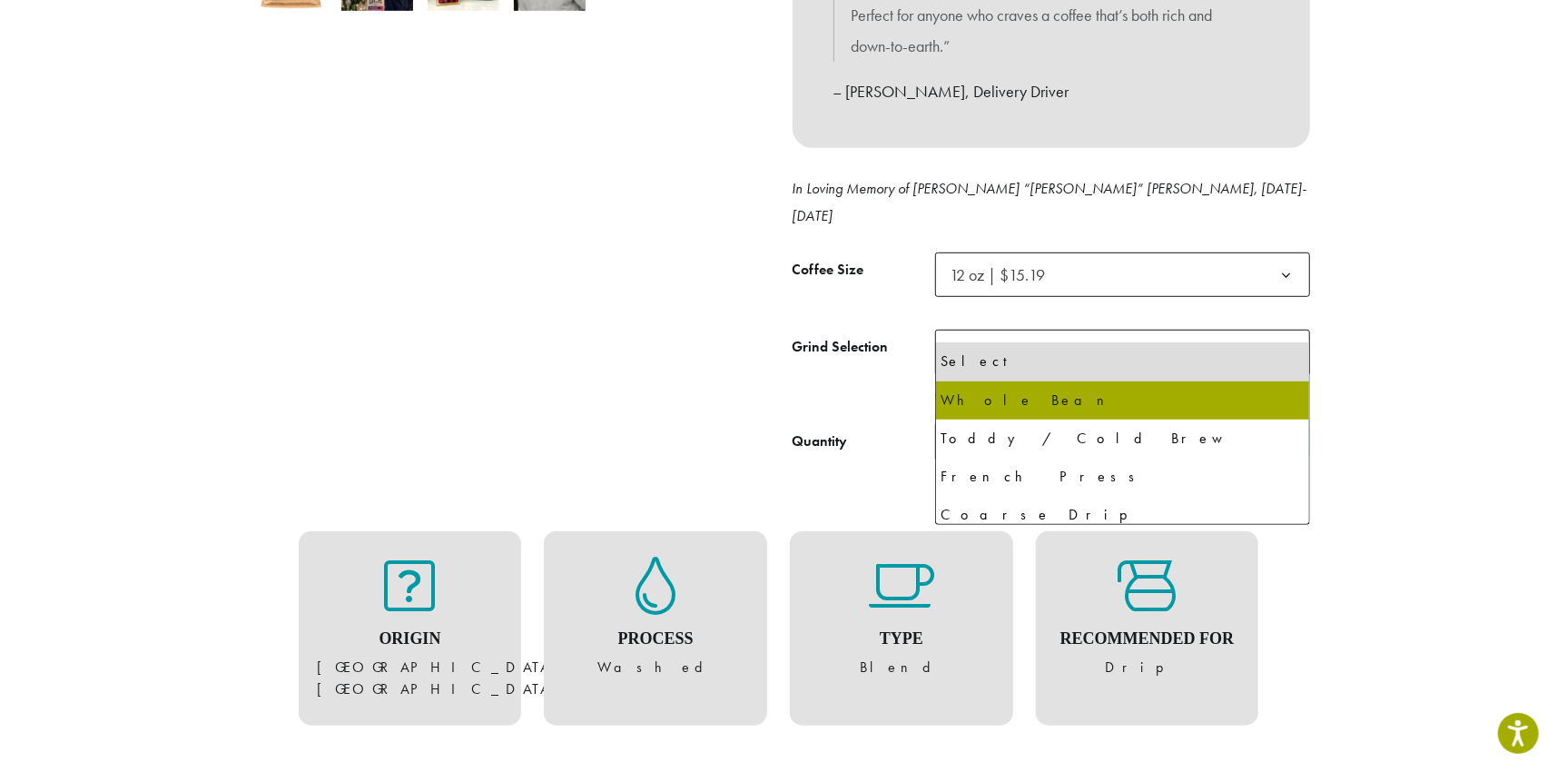
select select "*********"
select select "**********"
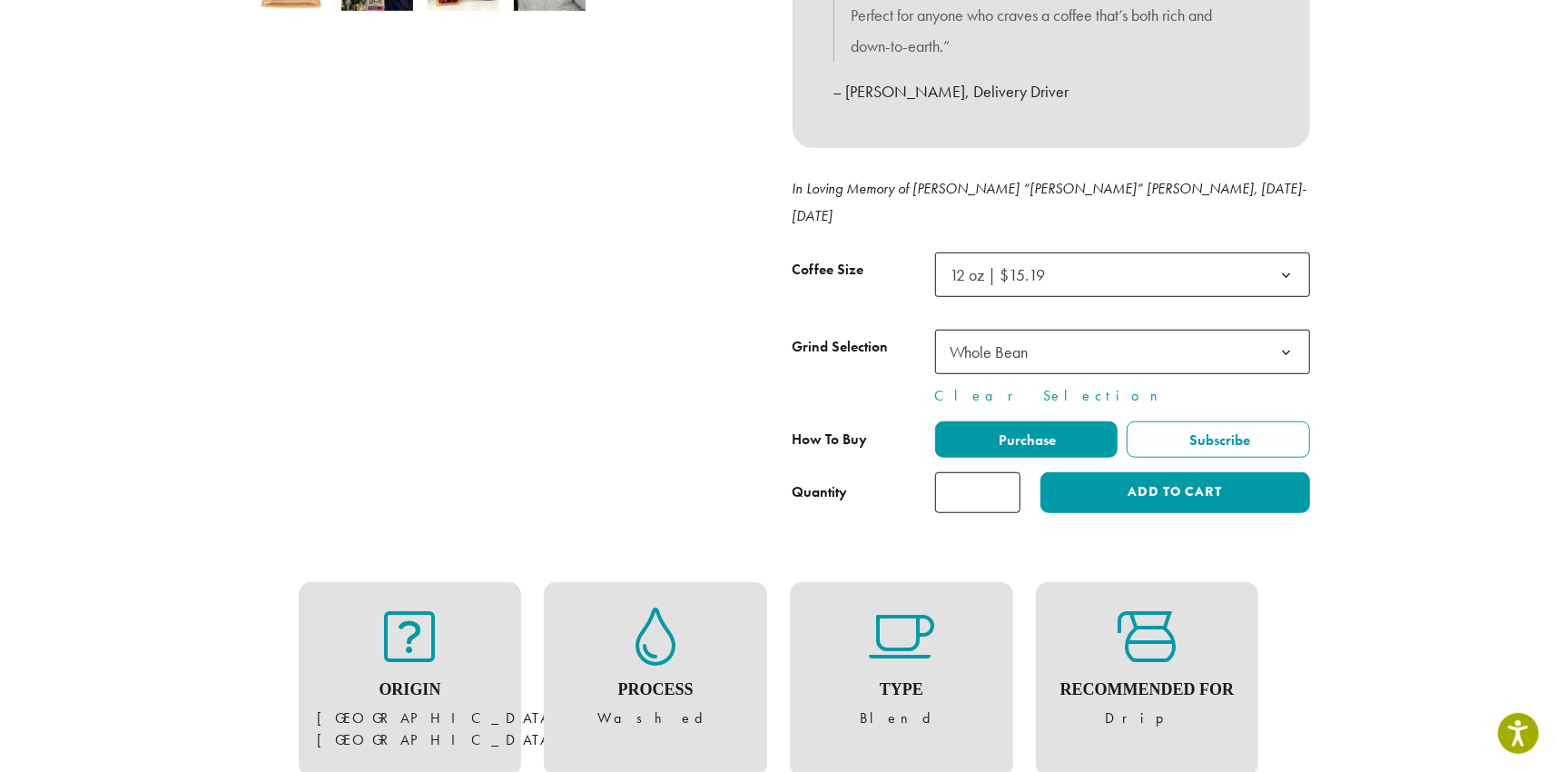
click at [1007, 472] on input "*" at bounding box center [977, 492] width 85 height 41
type input "*"
click at [1007, 472] on input "*" at bounding box center [977, 492] width 85 height 41
click at [1110, 472] on button "Add to cart" at bounding box center [1175, 492] width 269 height 41
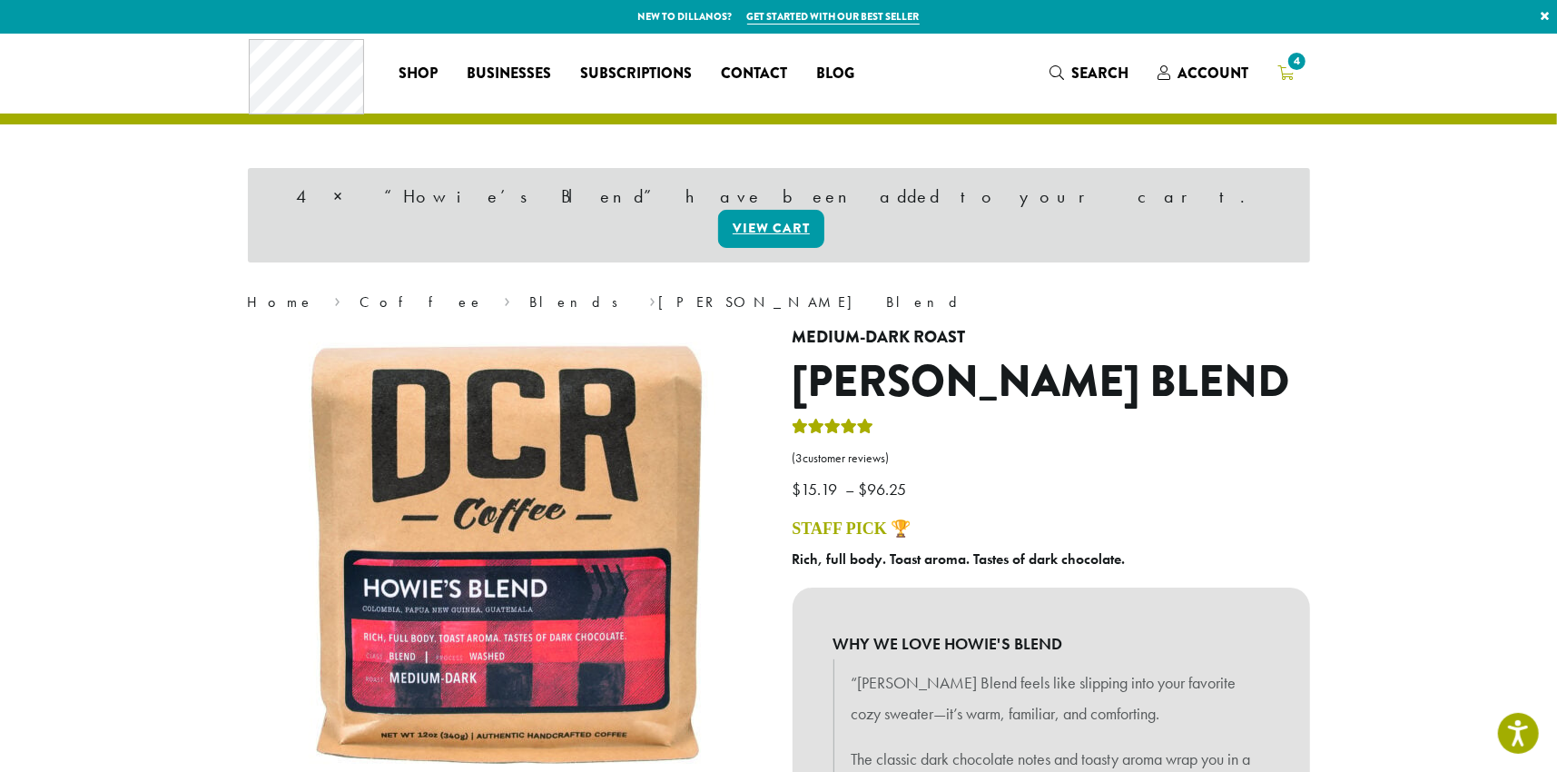
click at [1294, 80] on span "4" at bounding box center [1286, 74] width 16 height 23
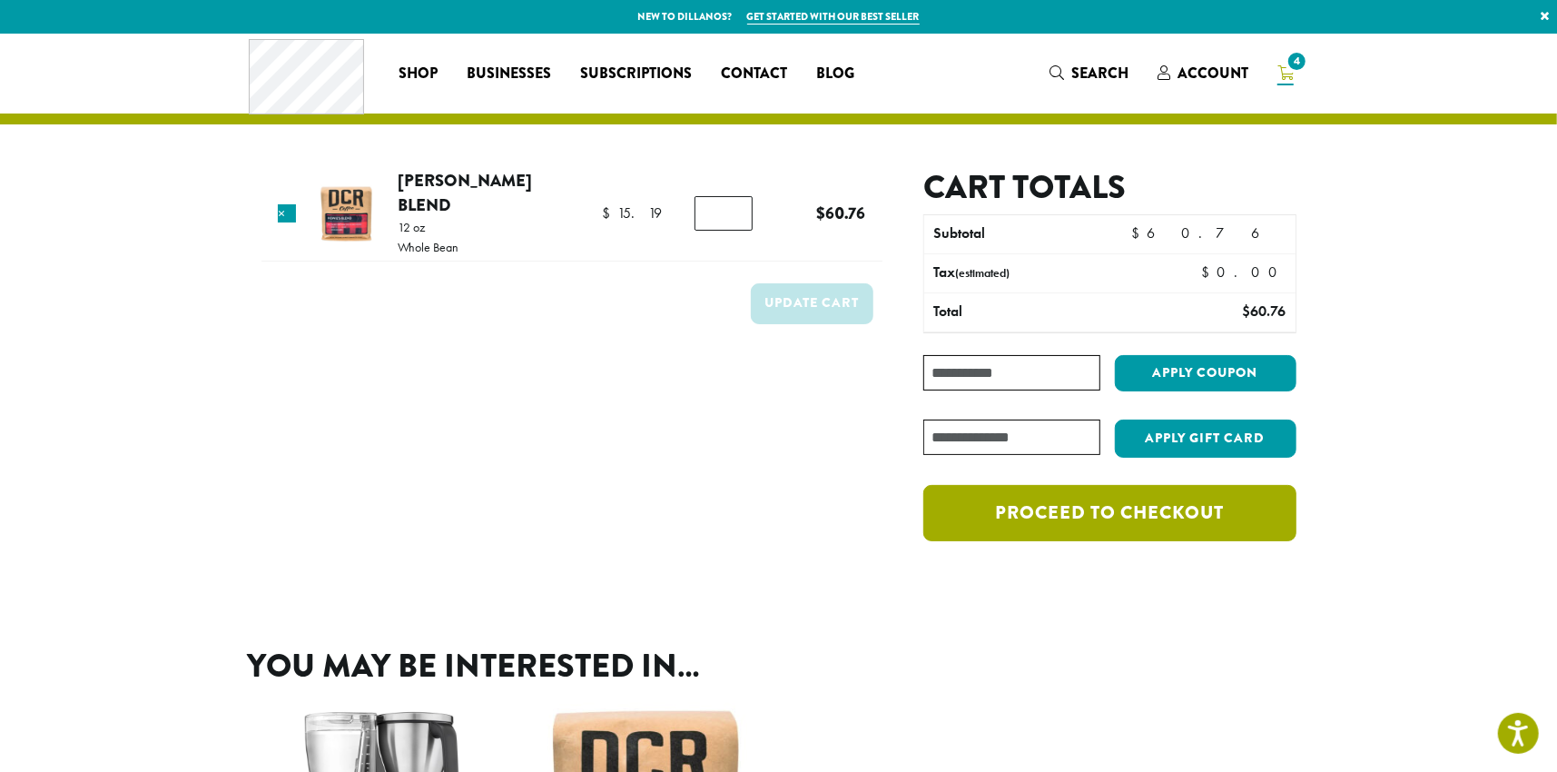
click at [1170, 524] on link "Proceed to checkout" at bounding box center [1109, 513] width 372 height 56
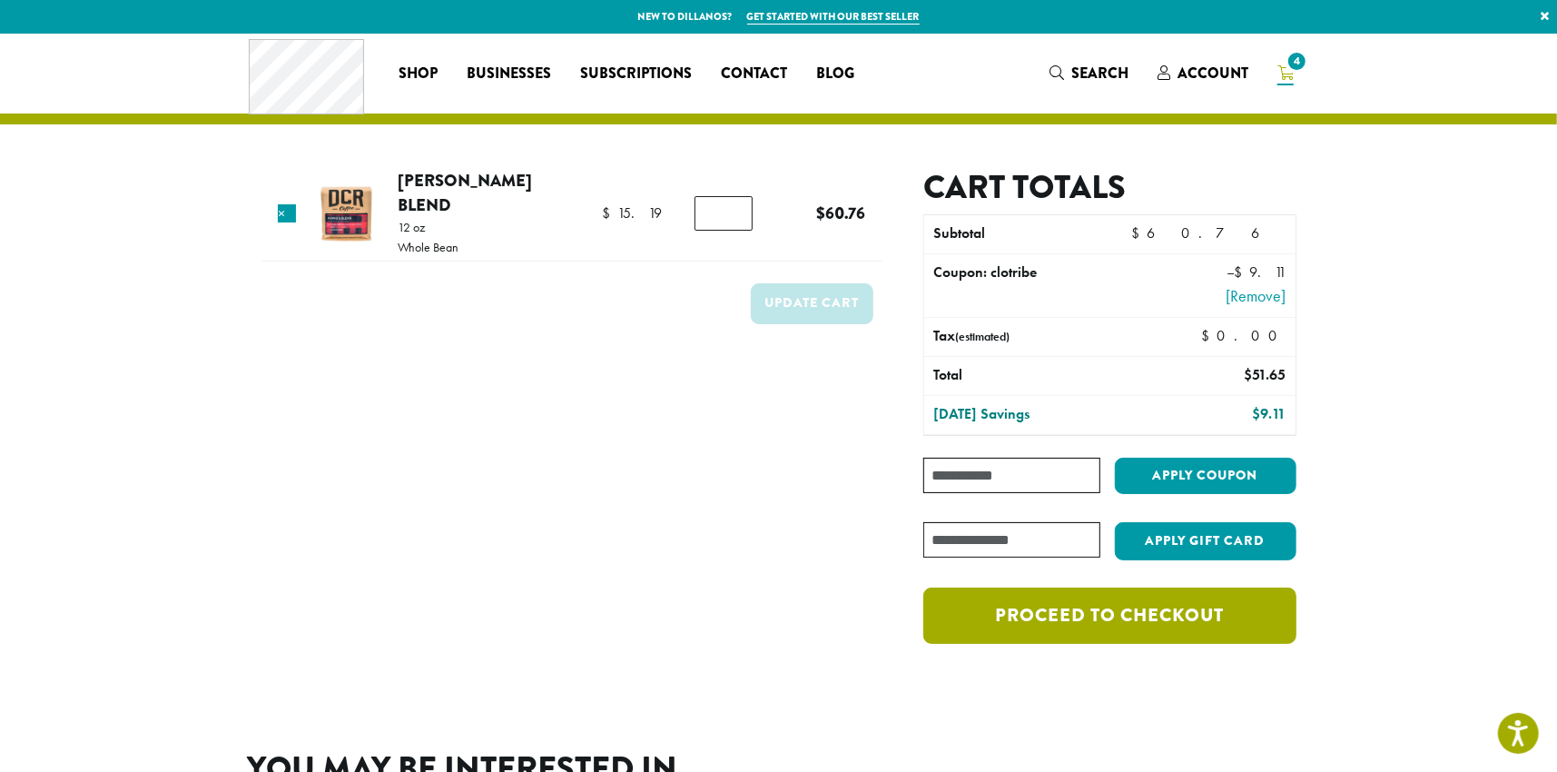
click at [1166, 630] on link "Proceed to checkout" at bounding box center [1109, 616] width 372 height 56
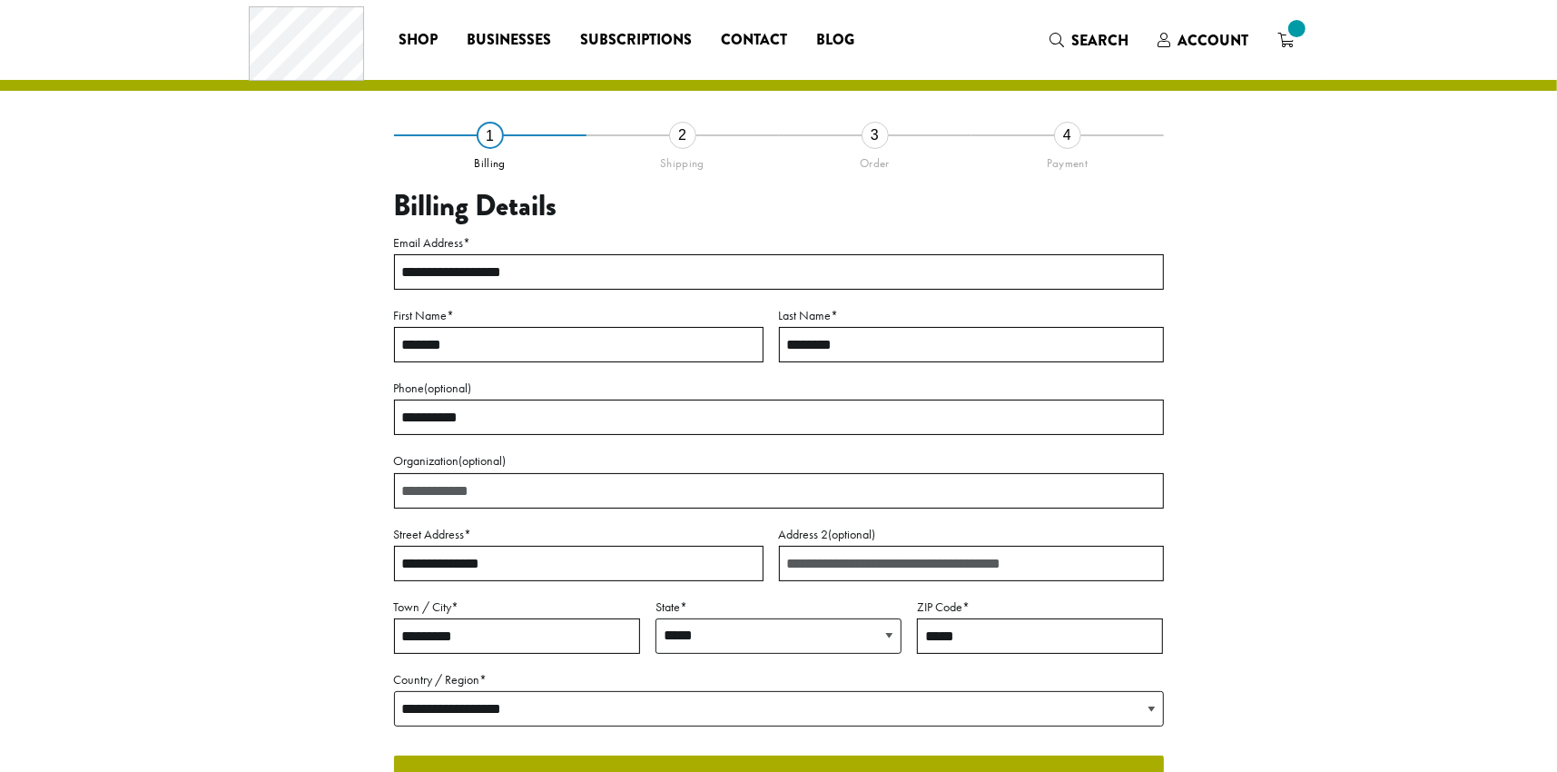
select select "**"
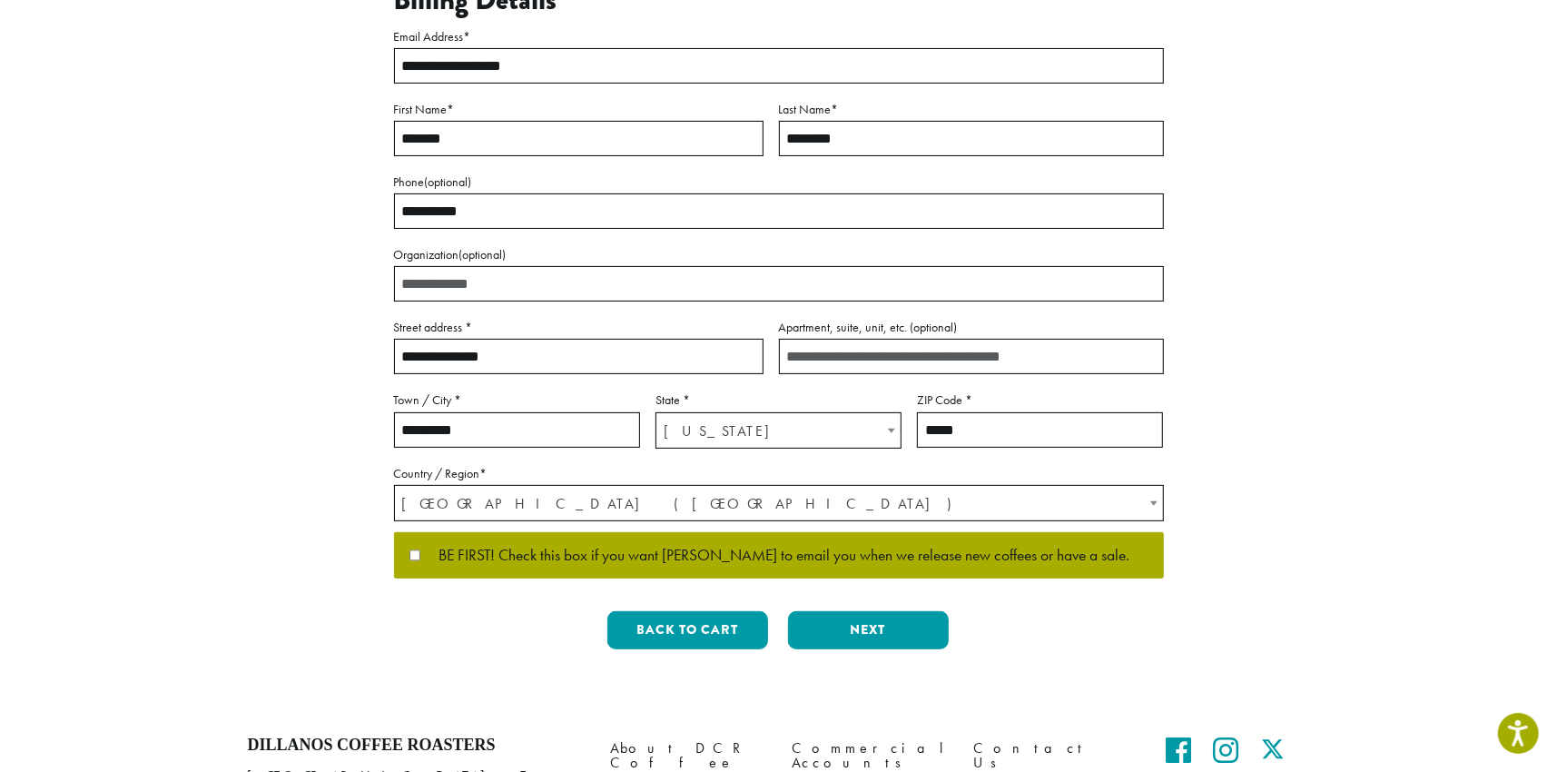
scroll to position [272, 0]
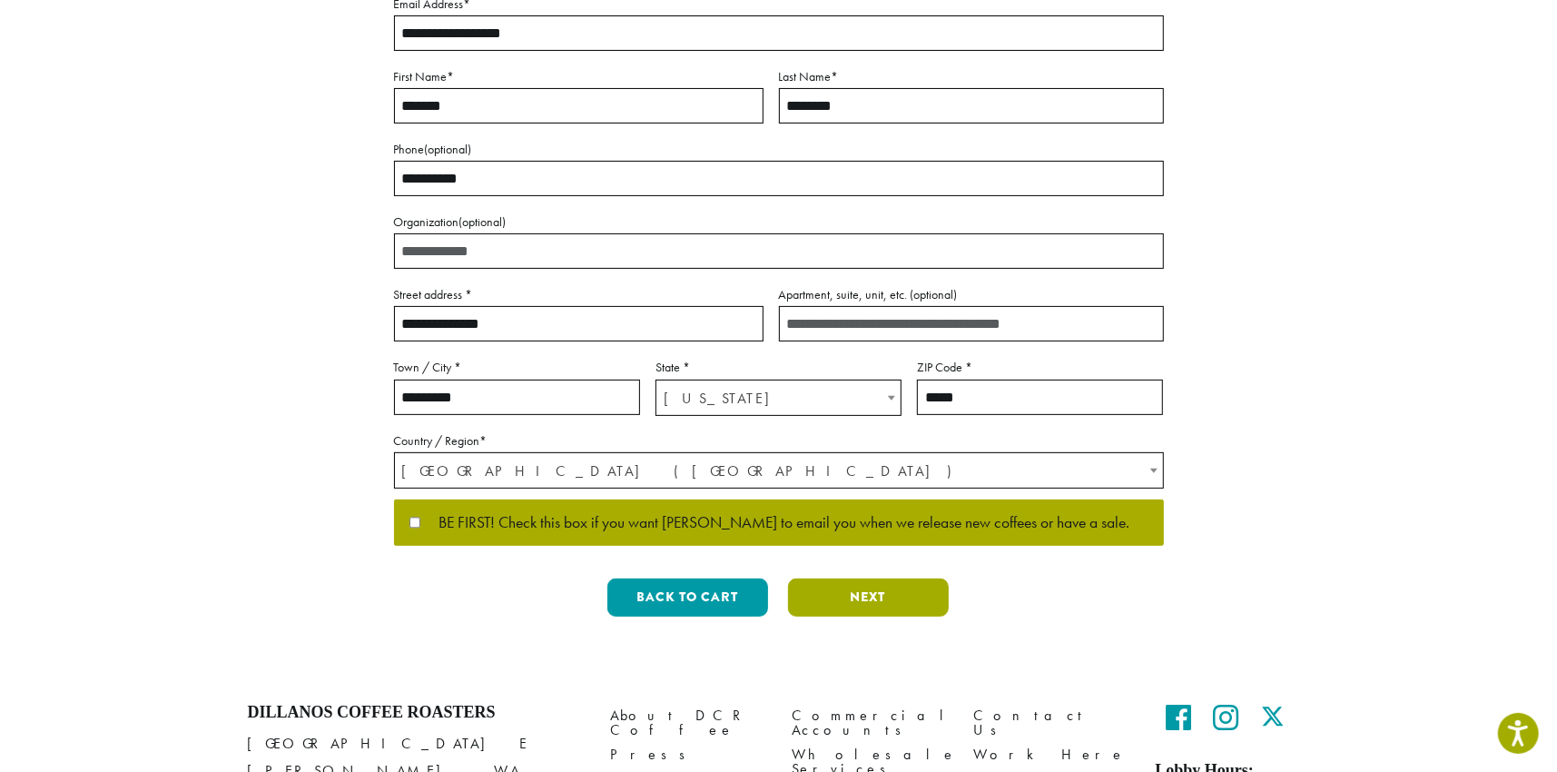
click at [875, 594] on button "Next" at bounding box center [868, 597] width 161 height 38
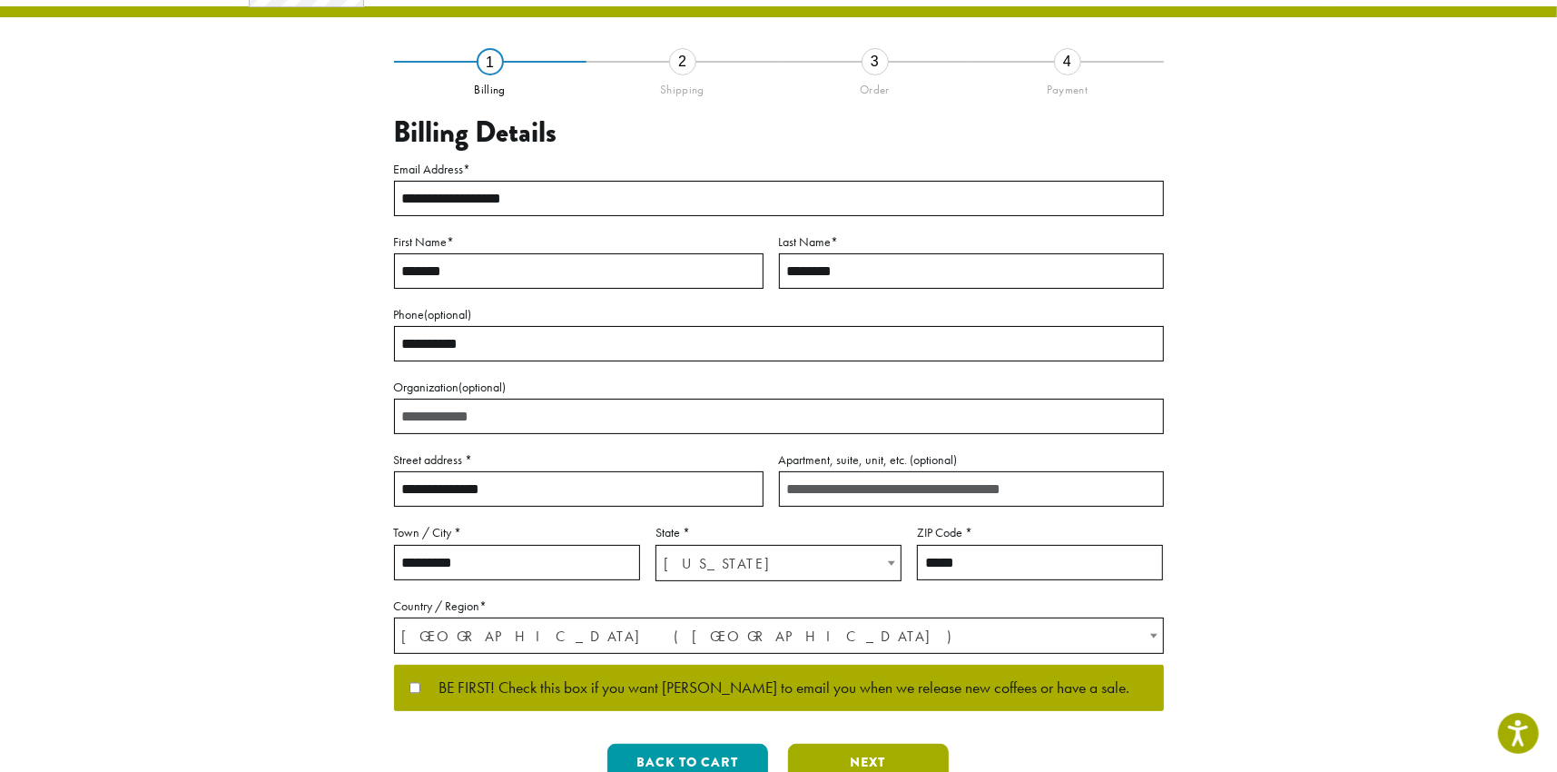
scroll to position [0, 0]
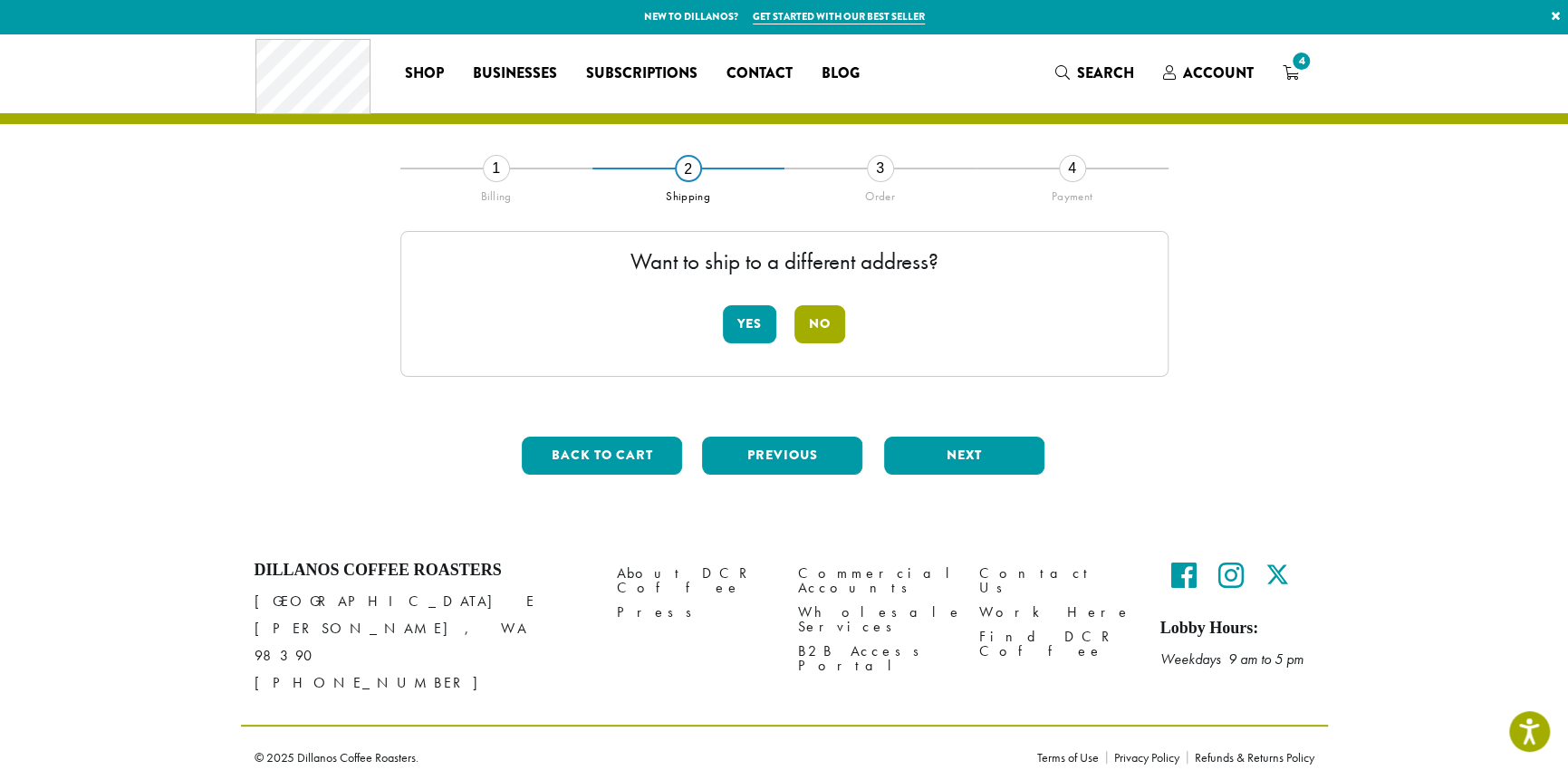
click at [834, 328] on button "No" at bounding box center [819, 324] width 51 height 38
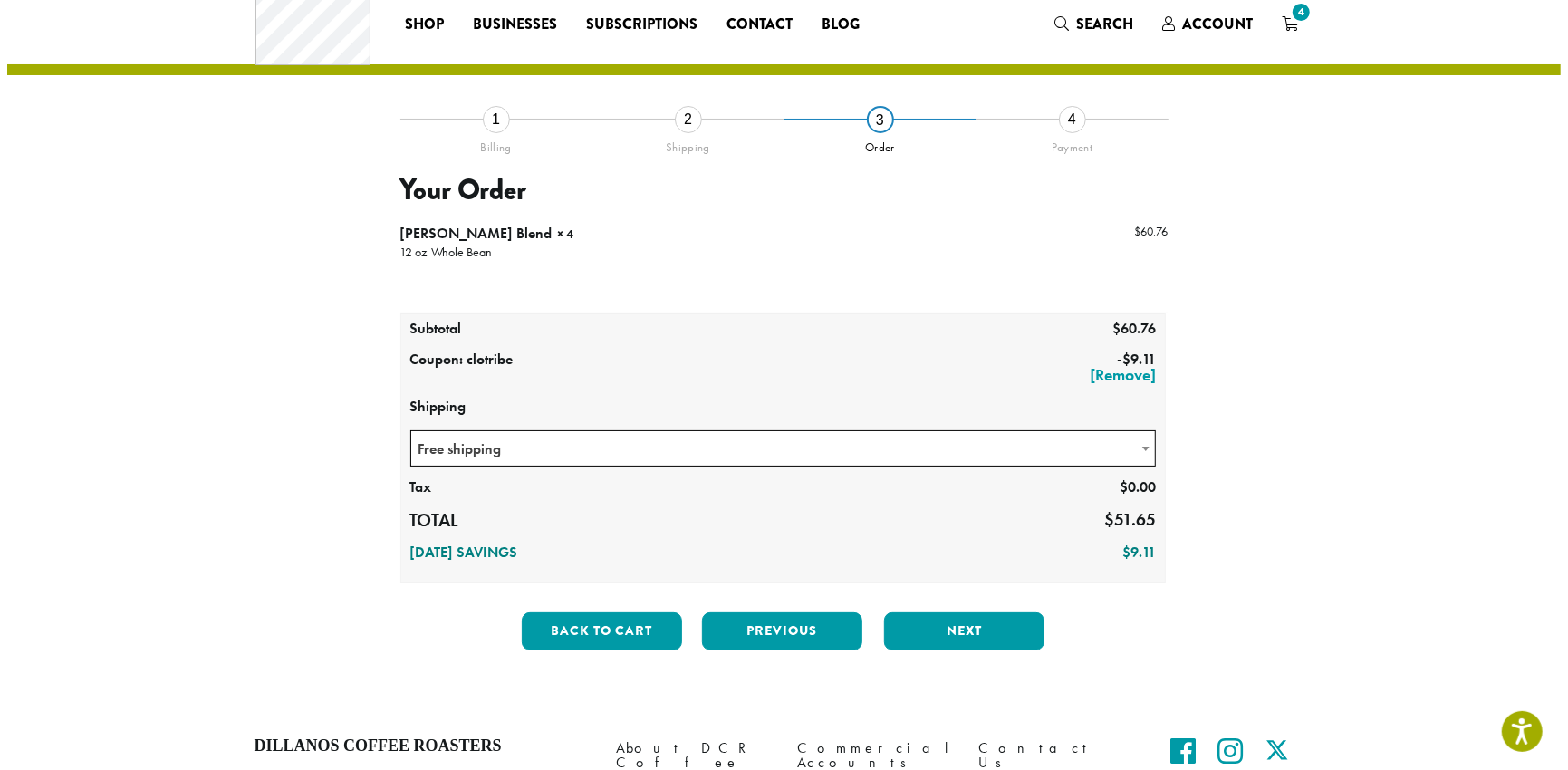
scroll to position [91, 0]
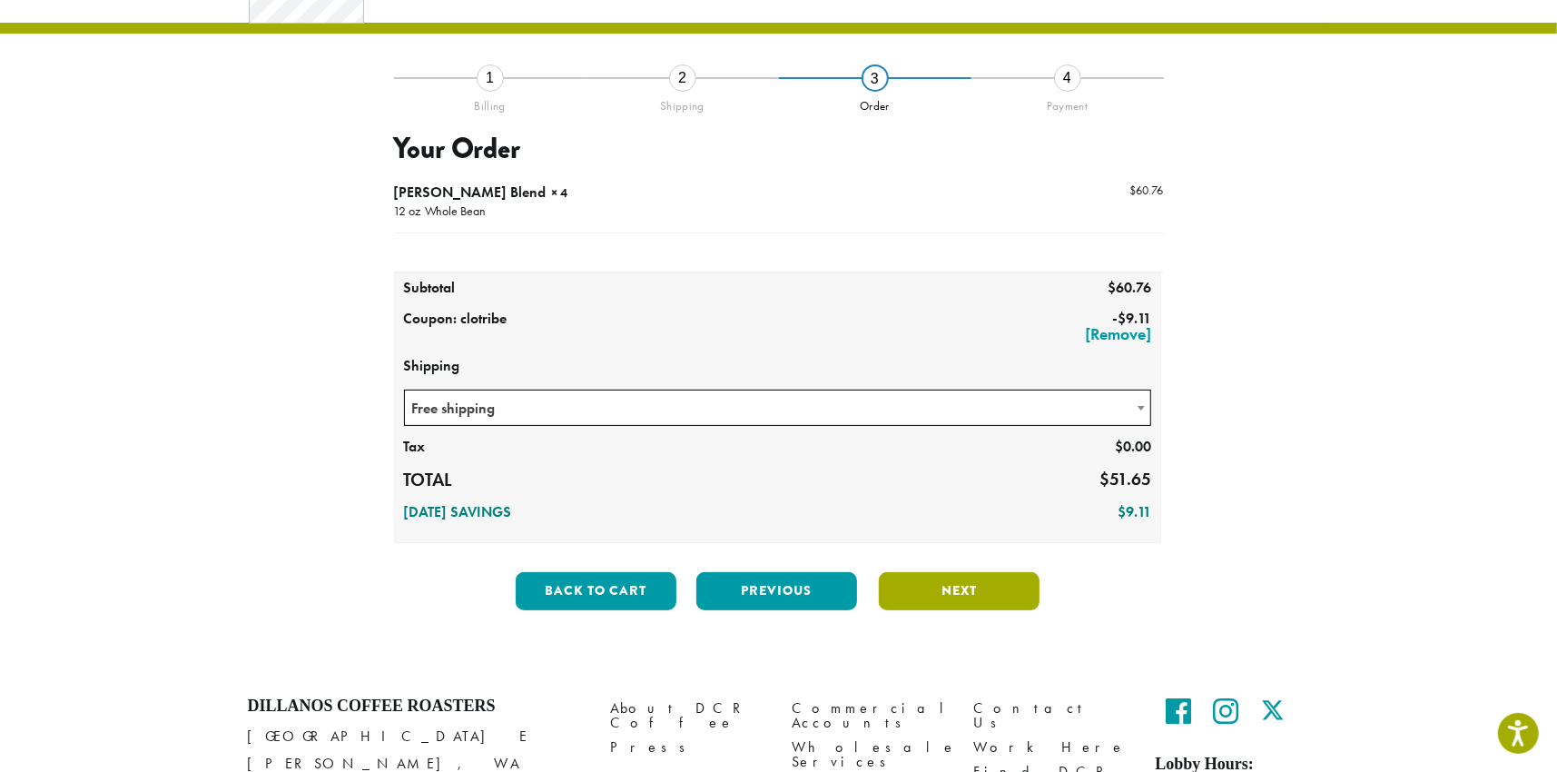
click at [982, 591] on button "Next" at bounding box center [959, 591] width 161 height 38
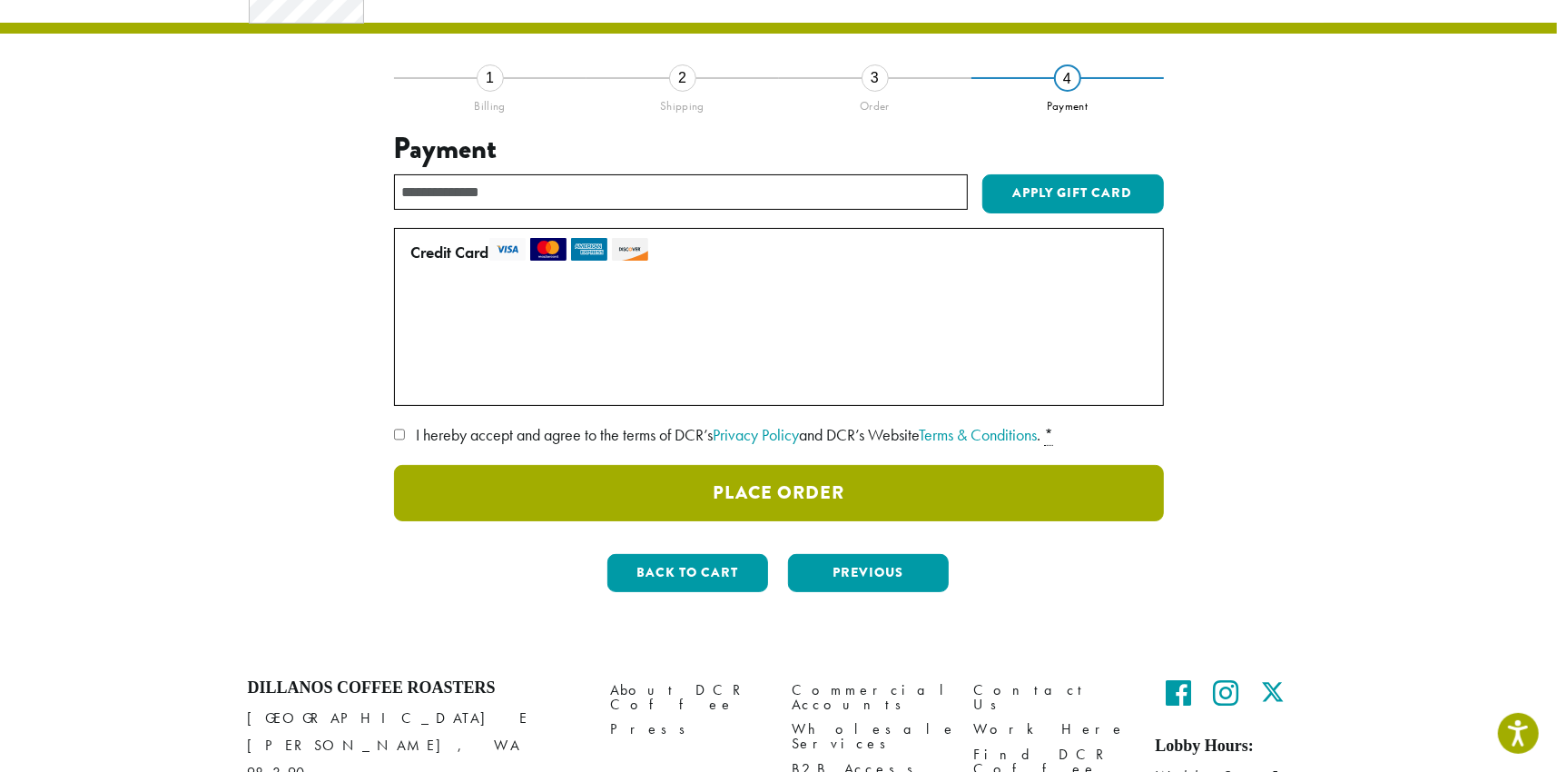
click at [828, 485] on button "Place Order" at bounding box center [779, 493] width 770 height 56
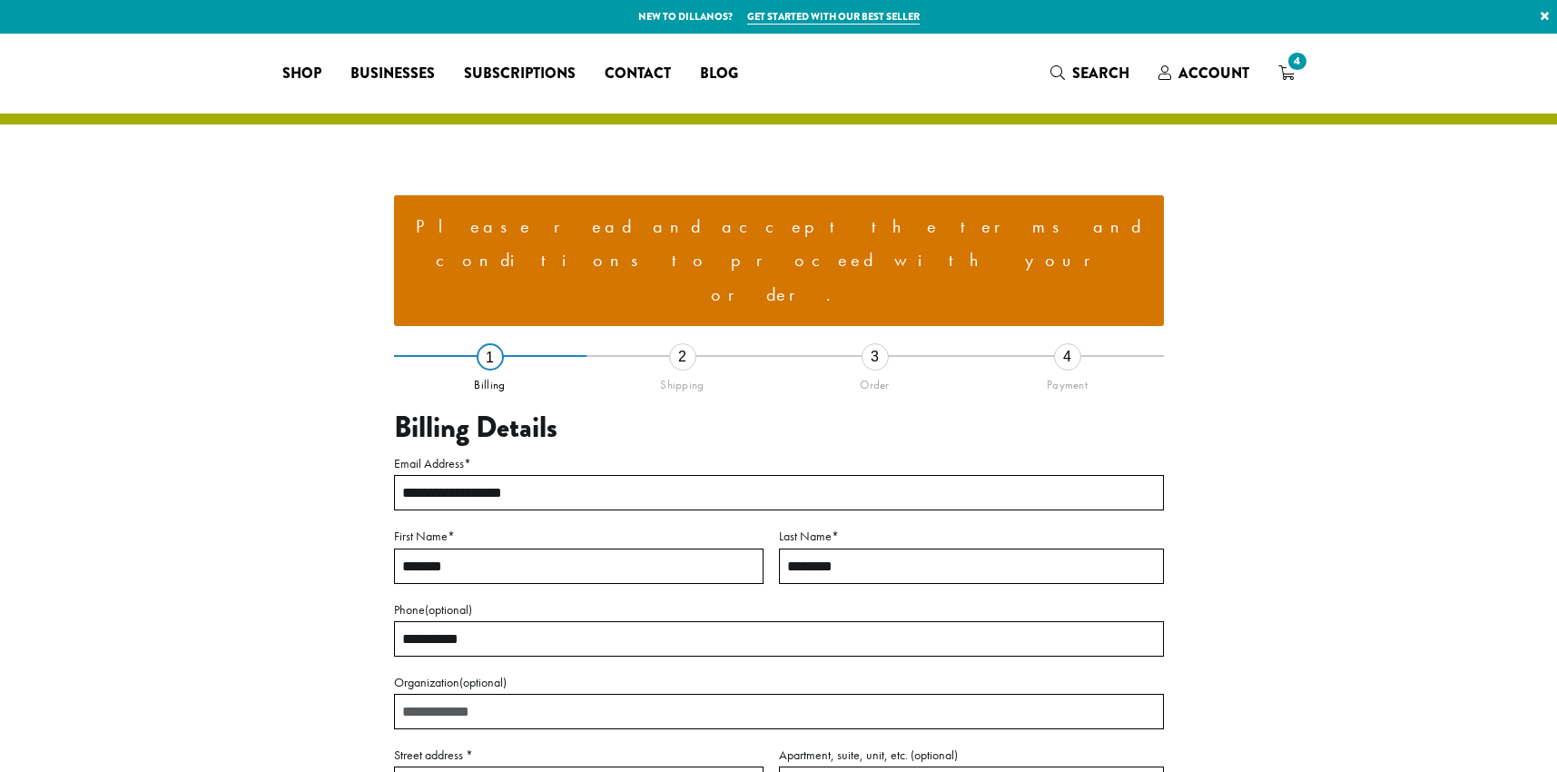
select select "**"
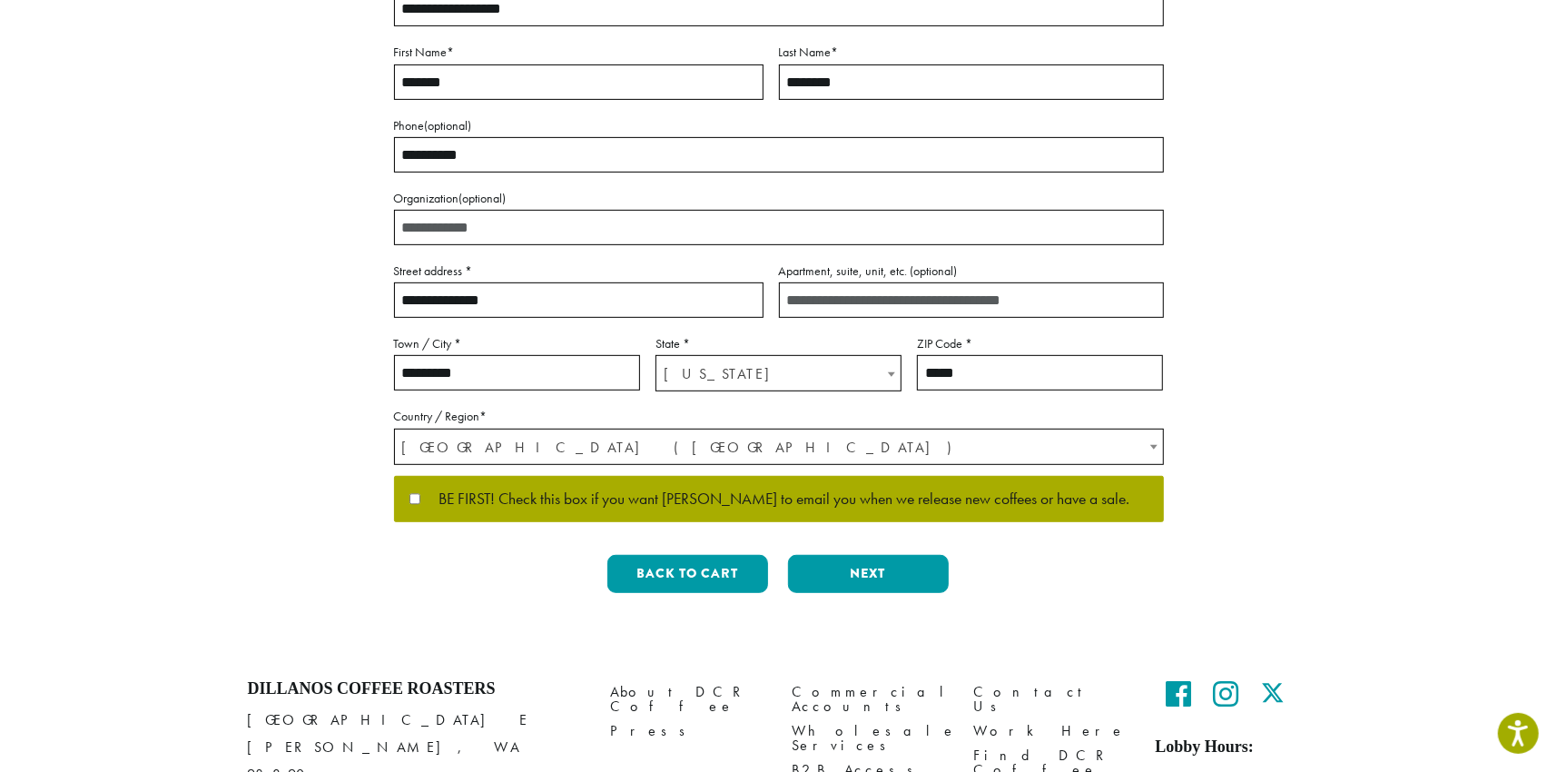
scroll to position [526, 0]
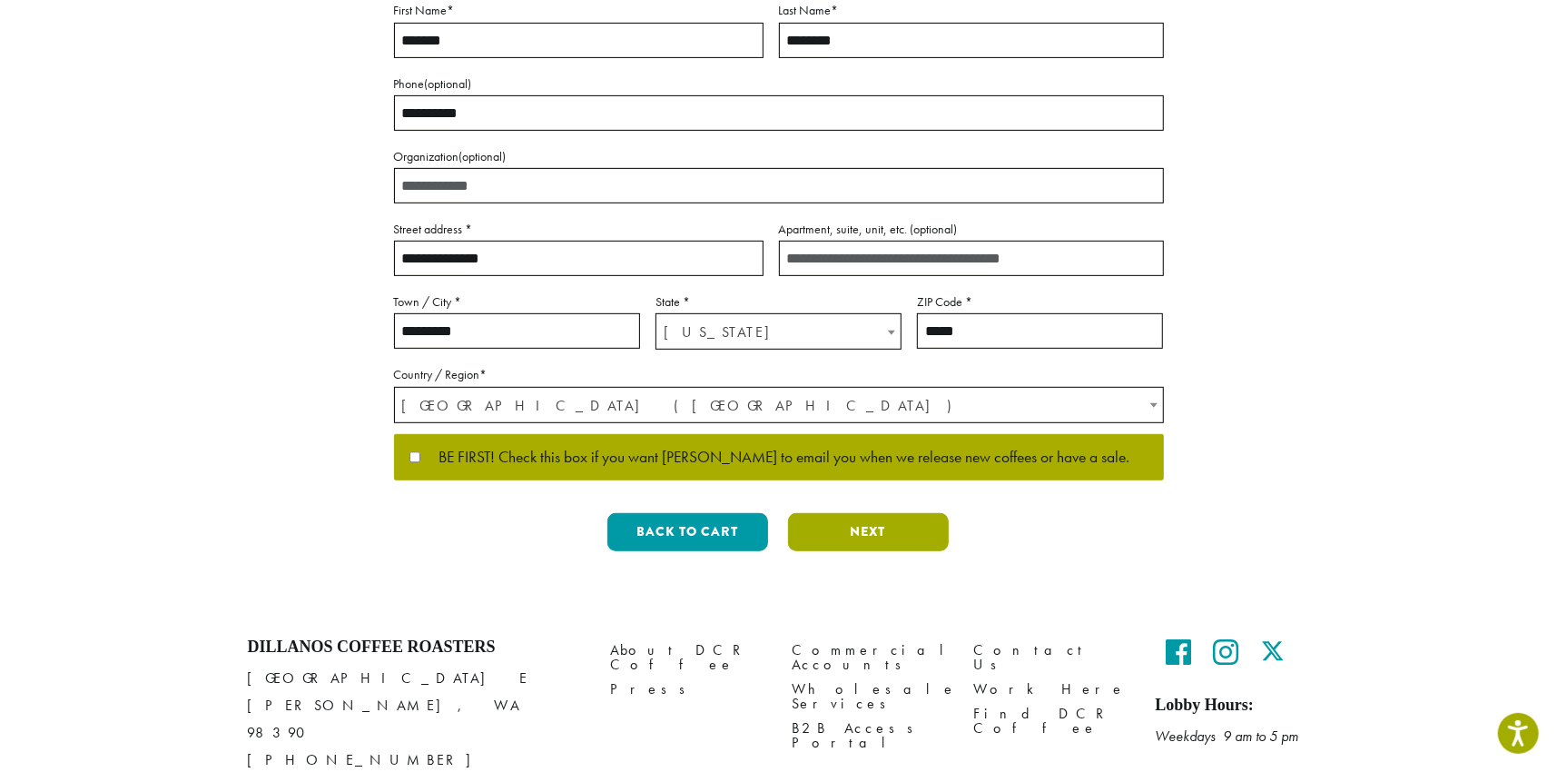
click at [866, 513] on button "Next" at bounding box center [868, 532] width 161 height 38
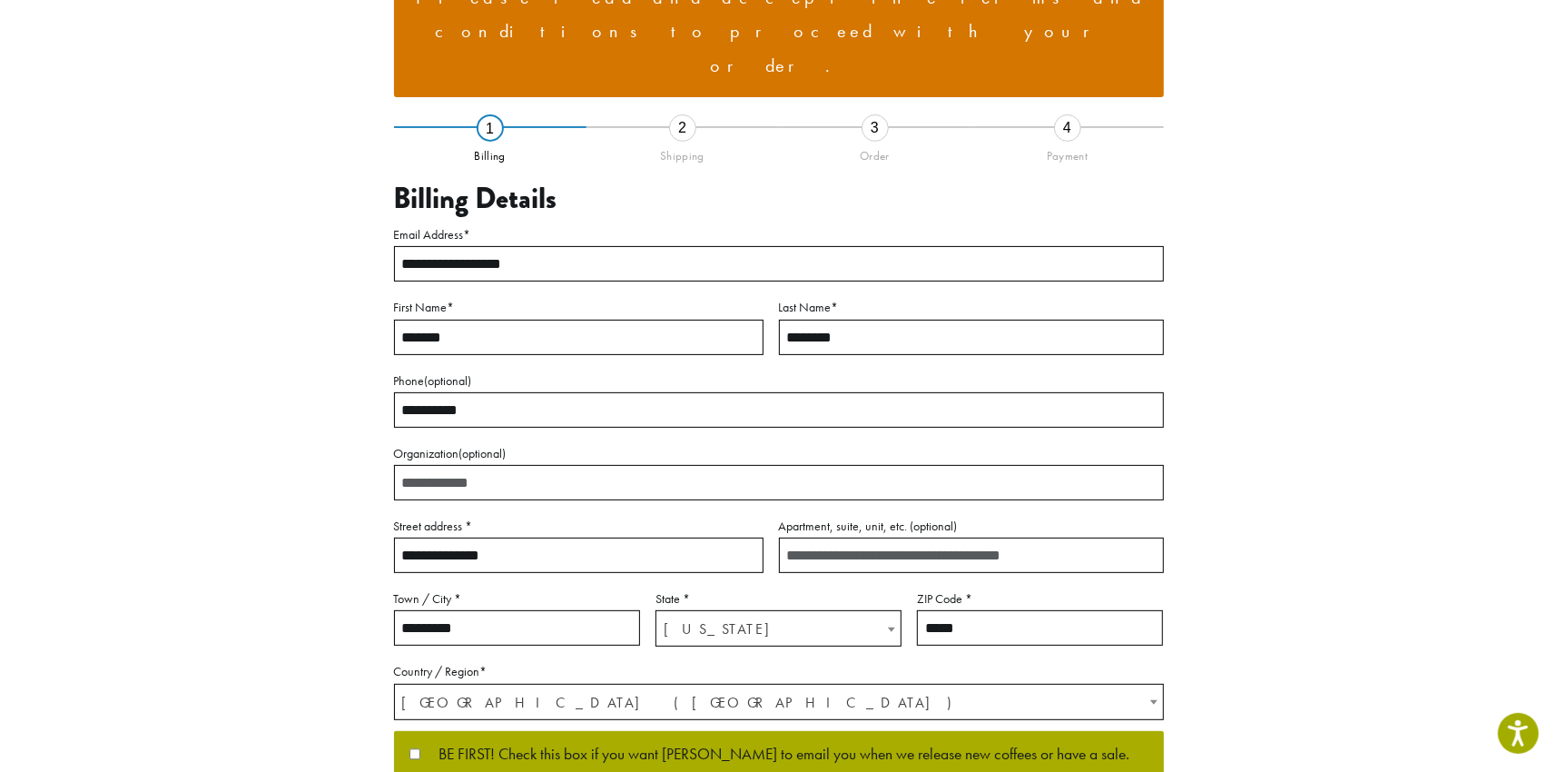
scroll to position [113, 0]
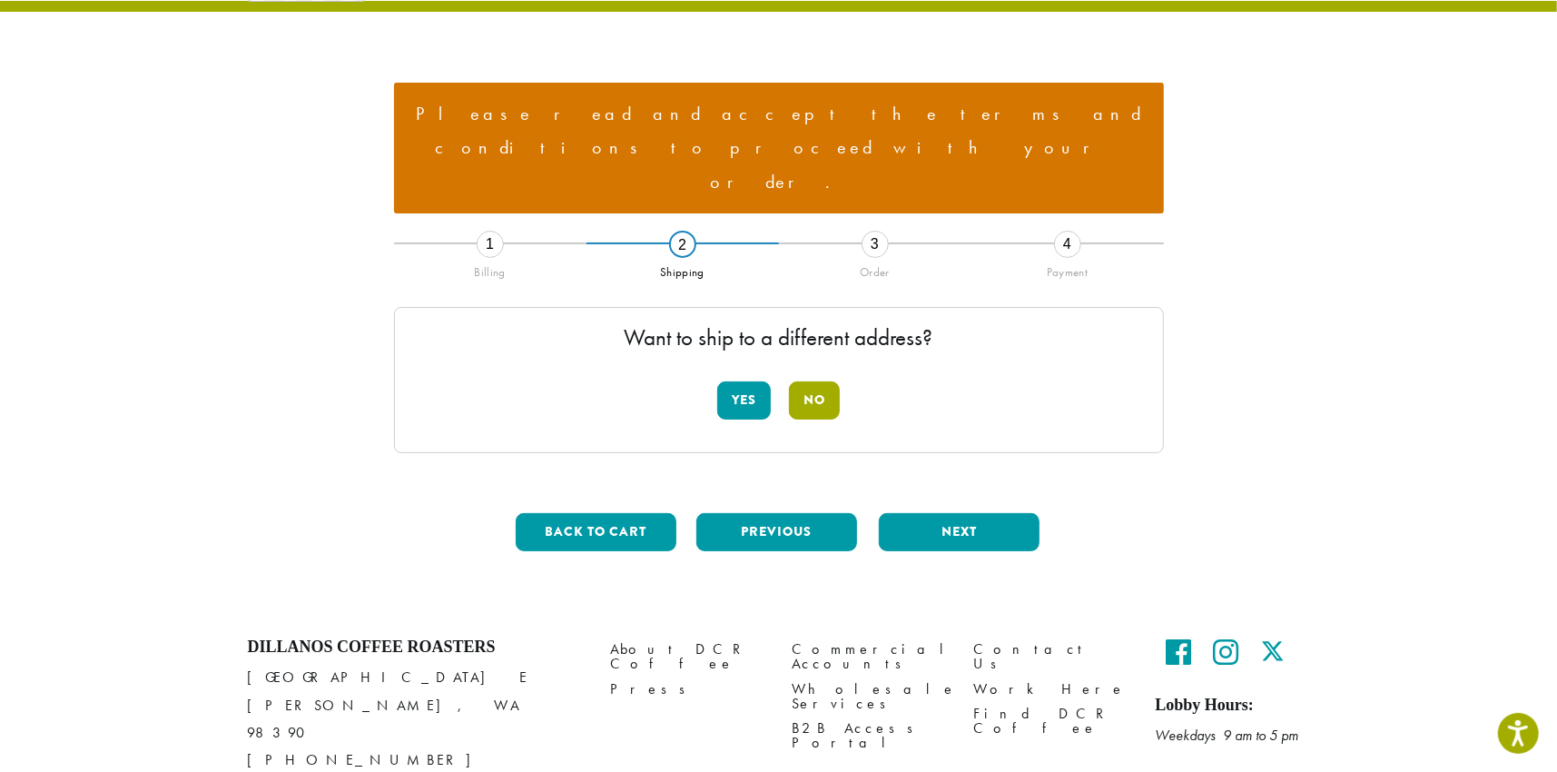
click at [832, 381] on button "No" at bounding box center [814, 400] width 51 height 38
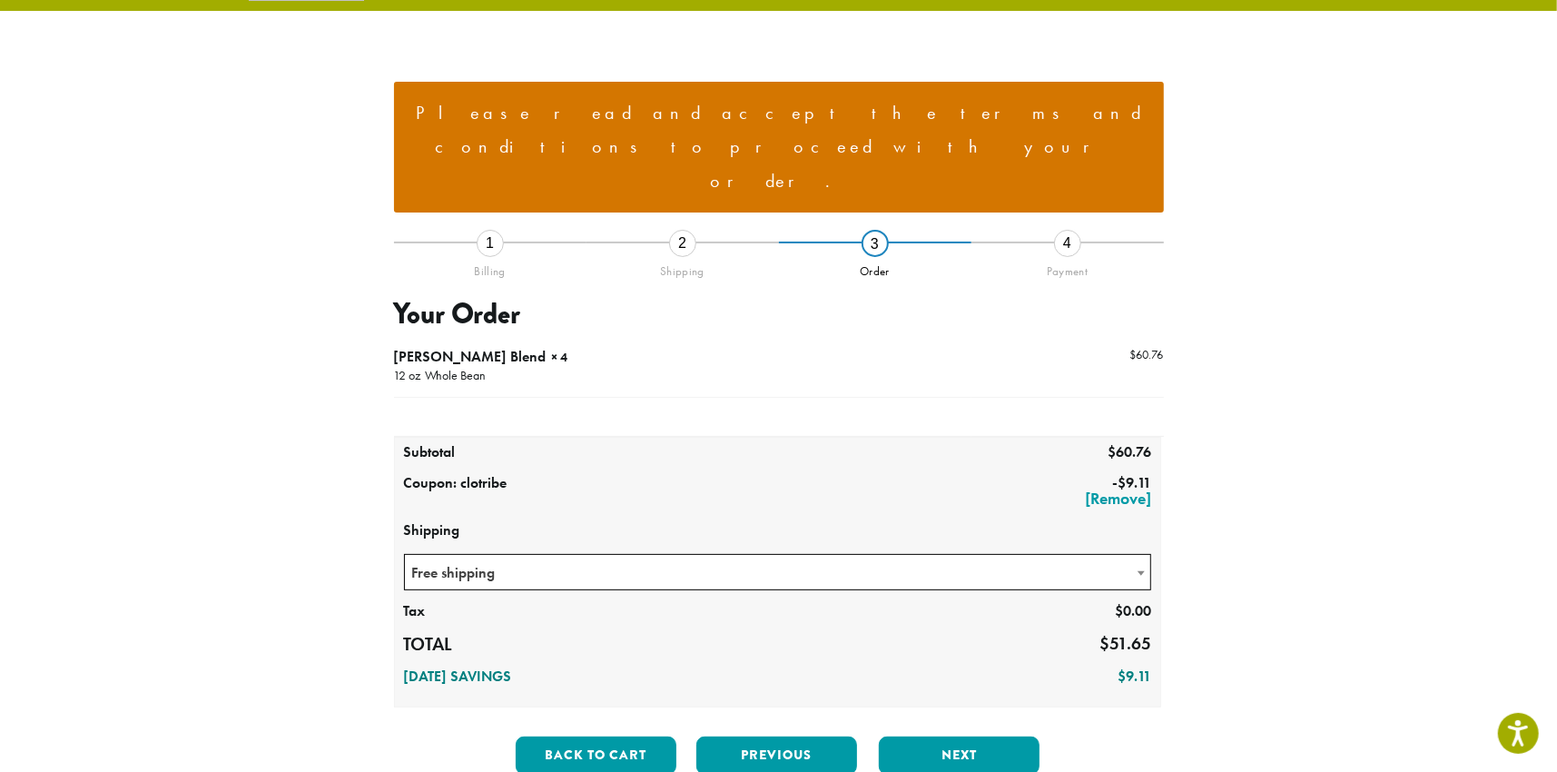
scroll to position [337, 0]
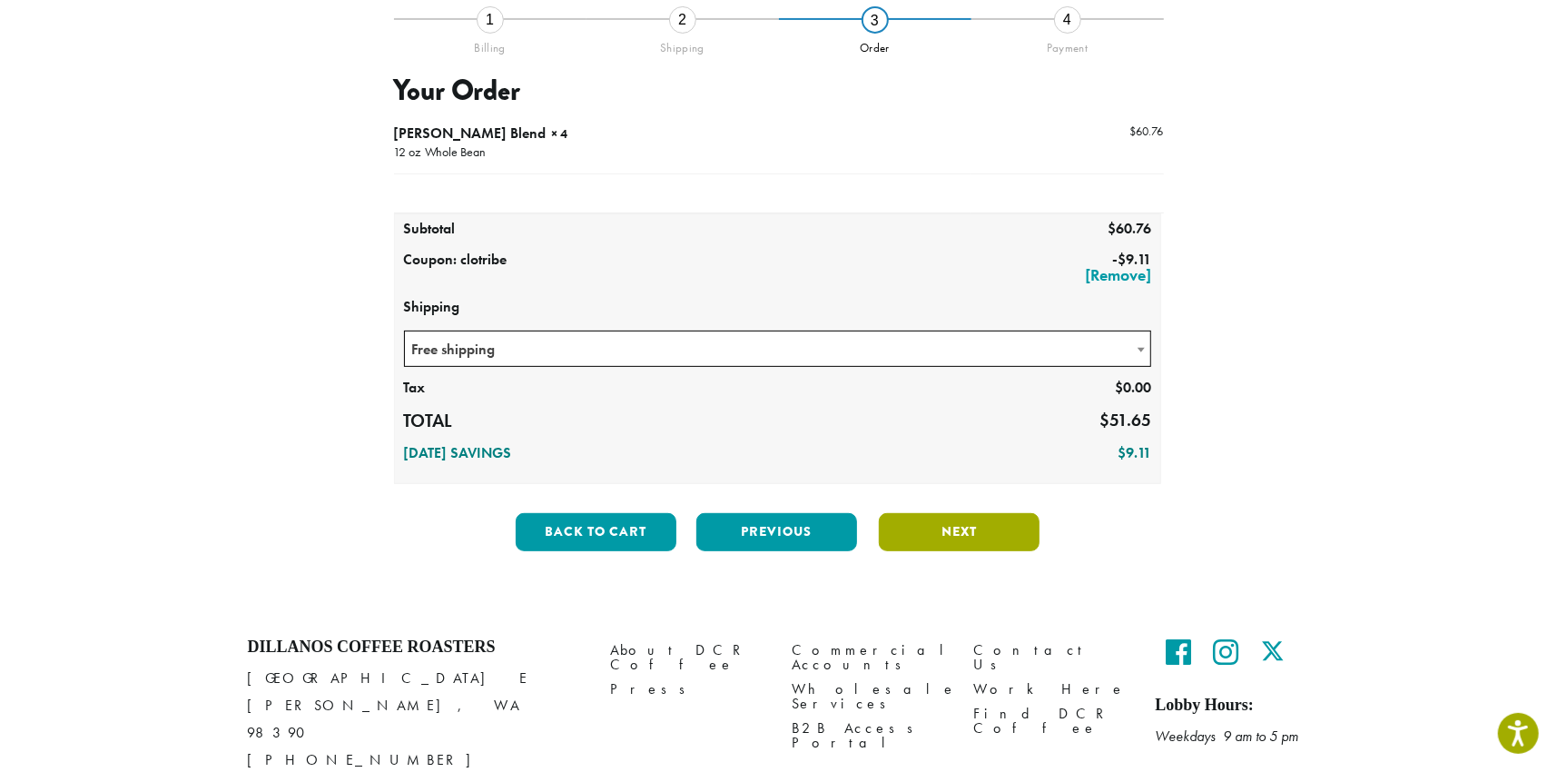
click at [979, 513] on button "Next" at bounding box center [959, 532] width 161 height 38
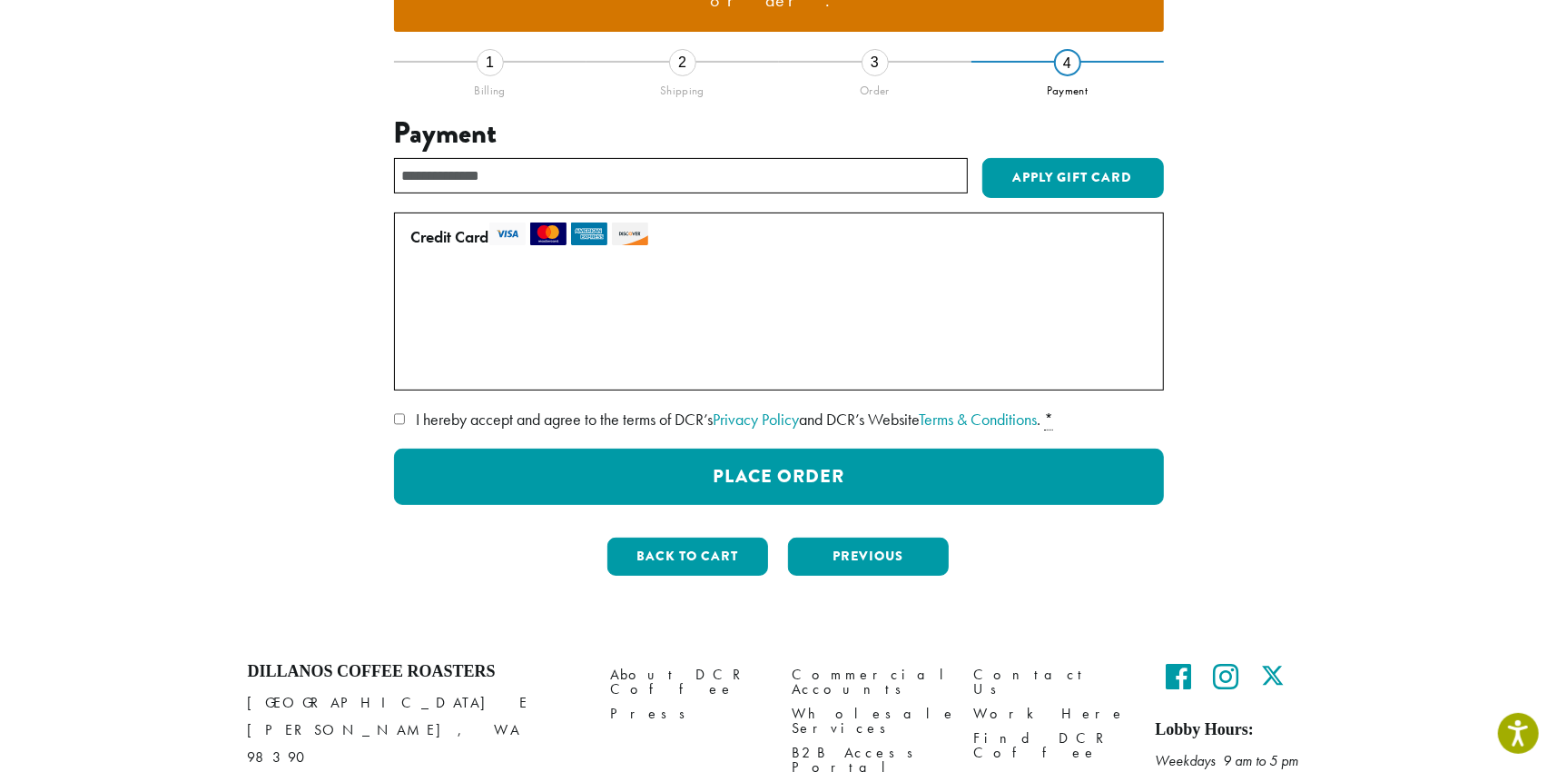
scroll to position [319, 0]
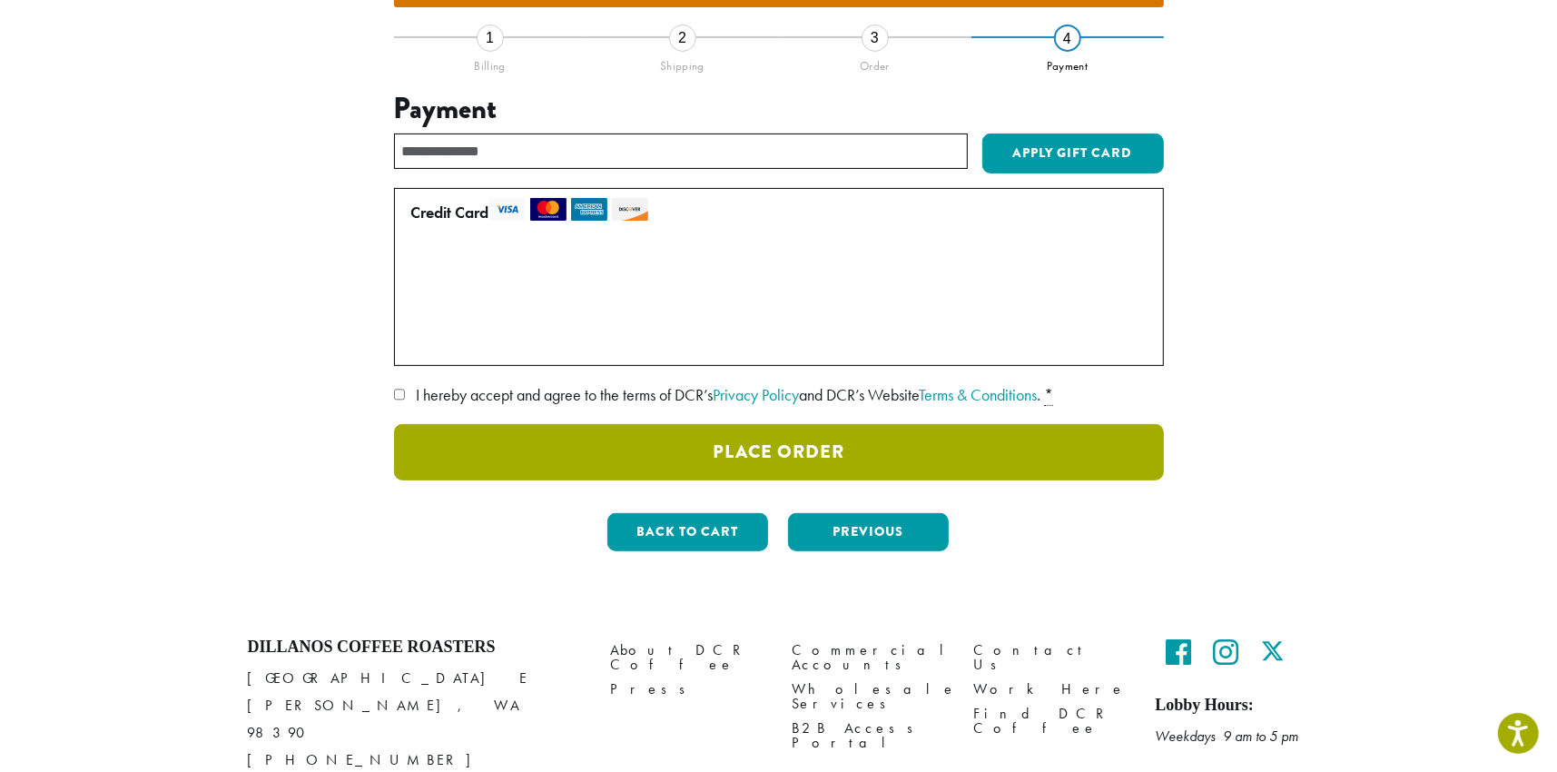
click at [908, 424] on button "Place Order" at bounding box center [779, 452] width 770 height 56
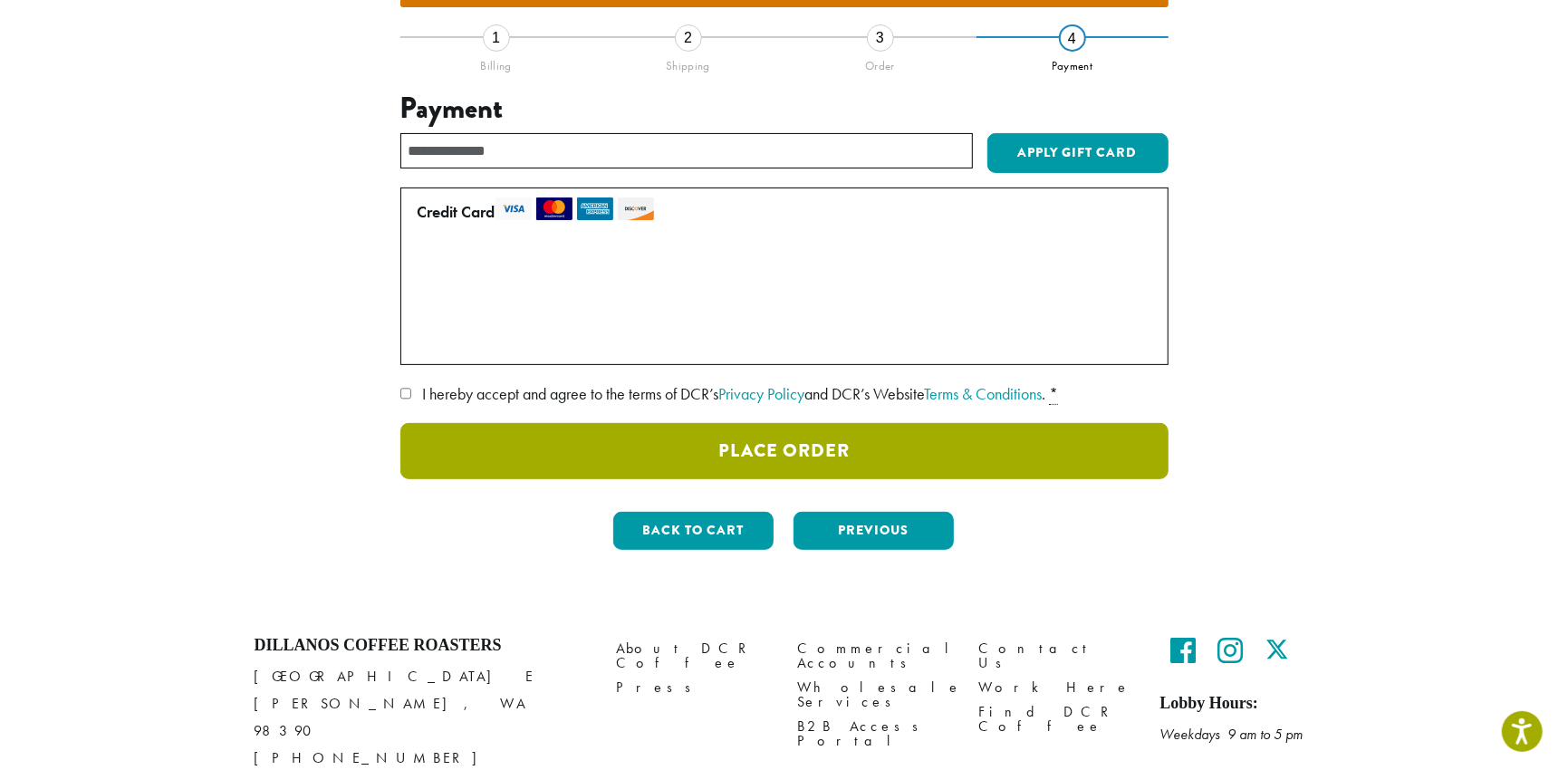
scroll to position [198, 0]
